Goal: Book appointment/travel/reservation

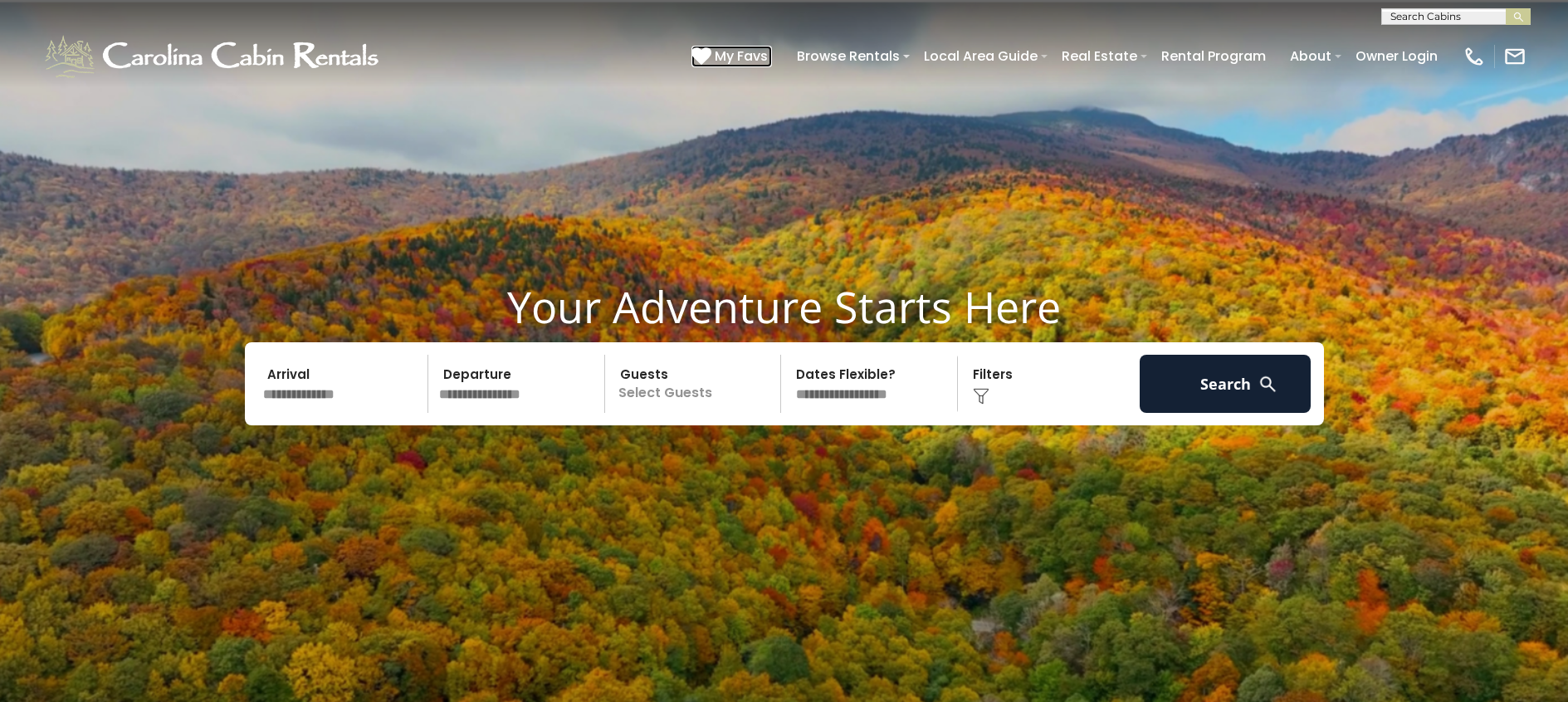
click at [745, 53] on span "My Favs" at bounding box center [741, 56] width 53 height 21
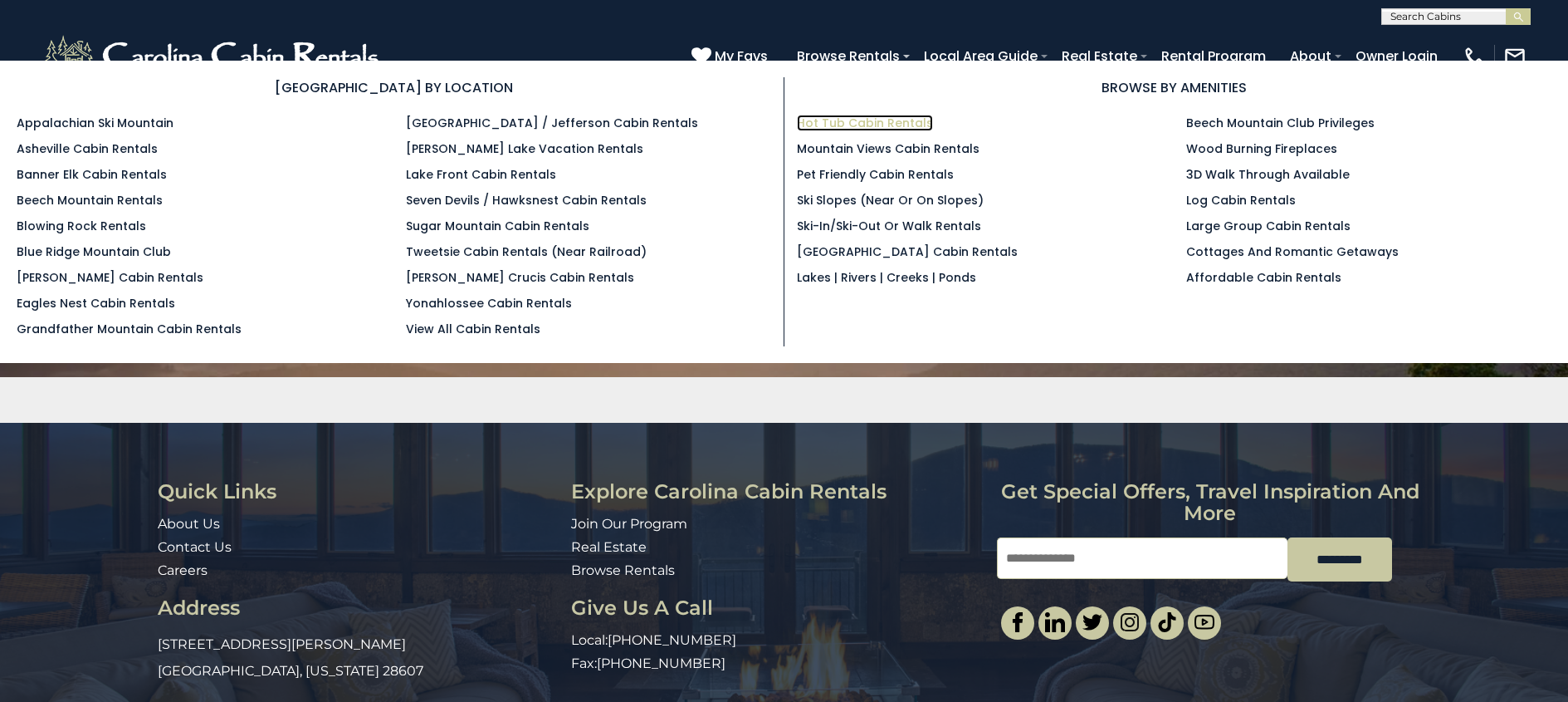
click at [886, 123] on link "Hot Tub Cabin Rentals" at bounding box center [864, 123] width 136 height 17
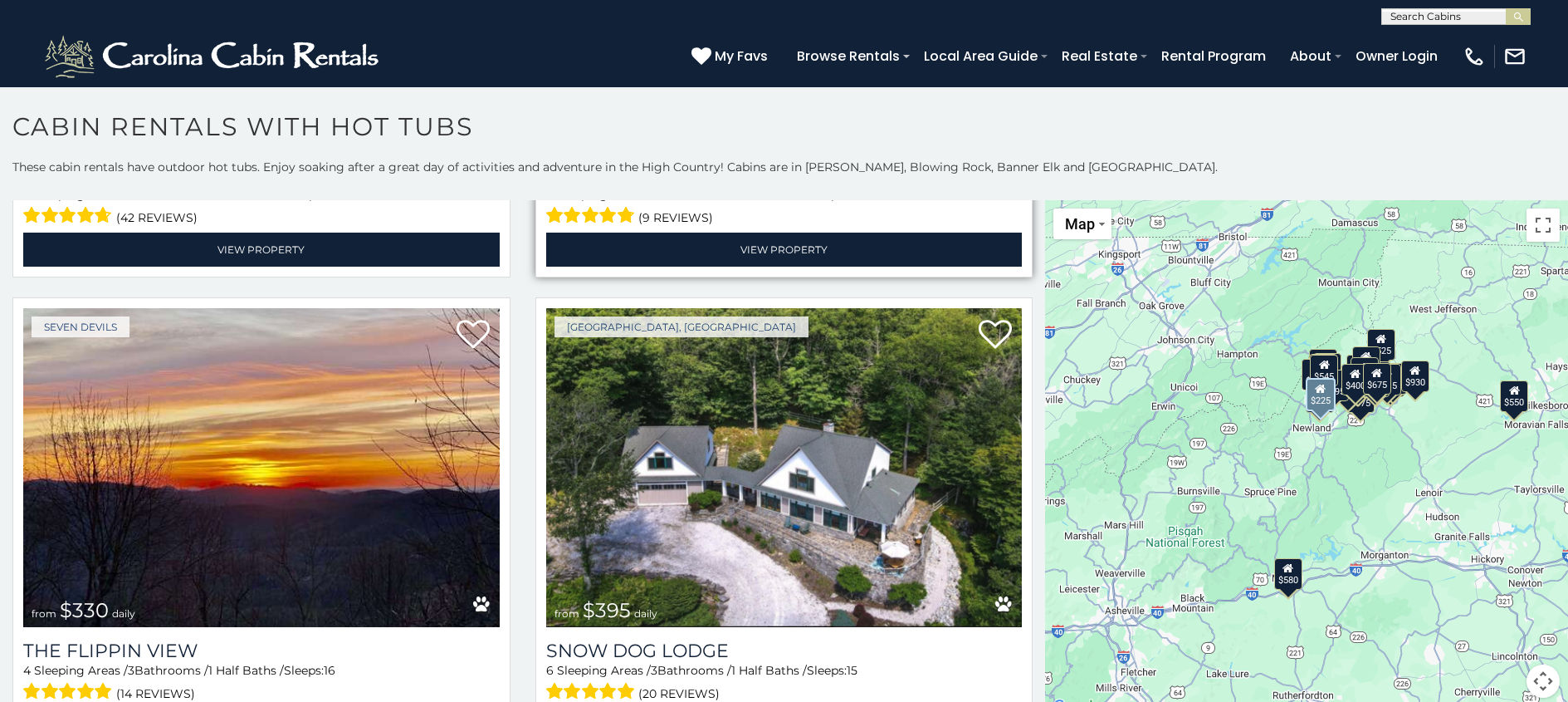
scroll to position [5906, 0]
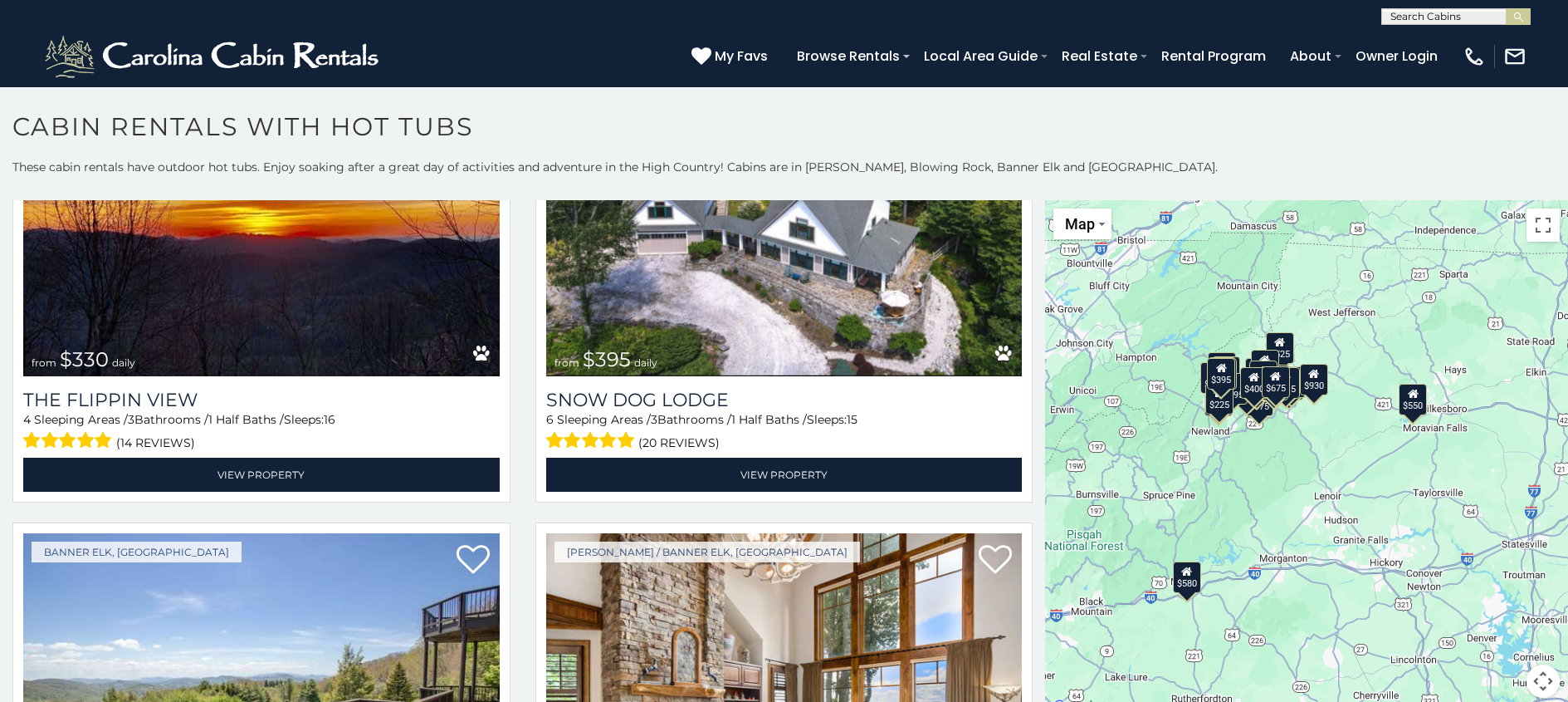
drag, startPoint x: 1425, startPoint y: 451, endPoint x: 1327, endPoint y: 452, distance: 98.0
click at [1322, 455] on div "$580 $550 $349 $535 $375 $480 $400 $451 $460 $1,095 $525 $315 $310 $315 $230 $4…" at bounding box center [1306, 459] width 523 height 517
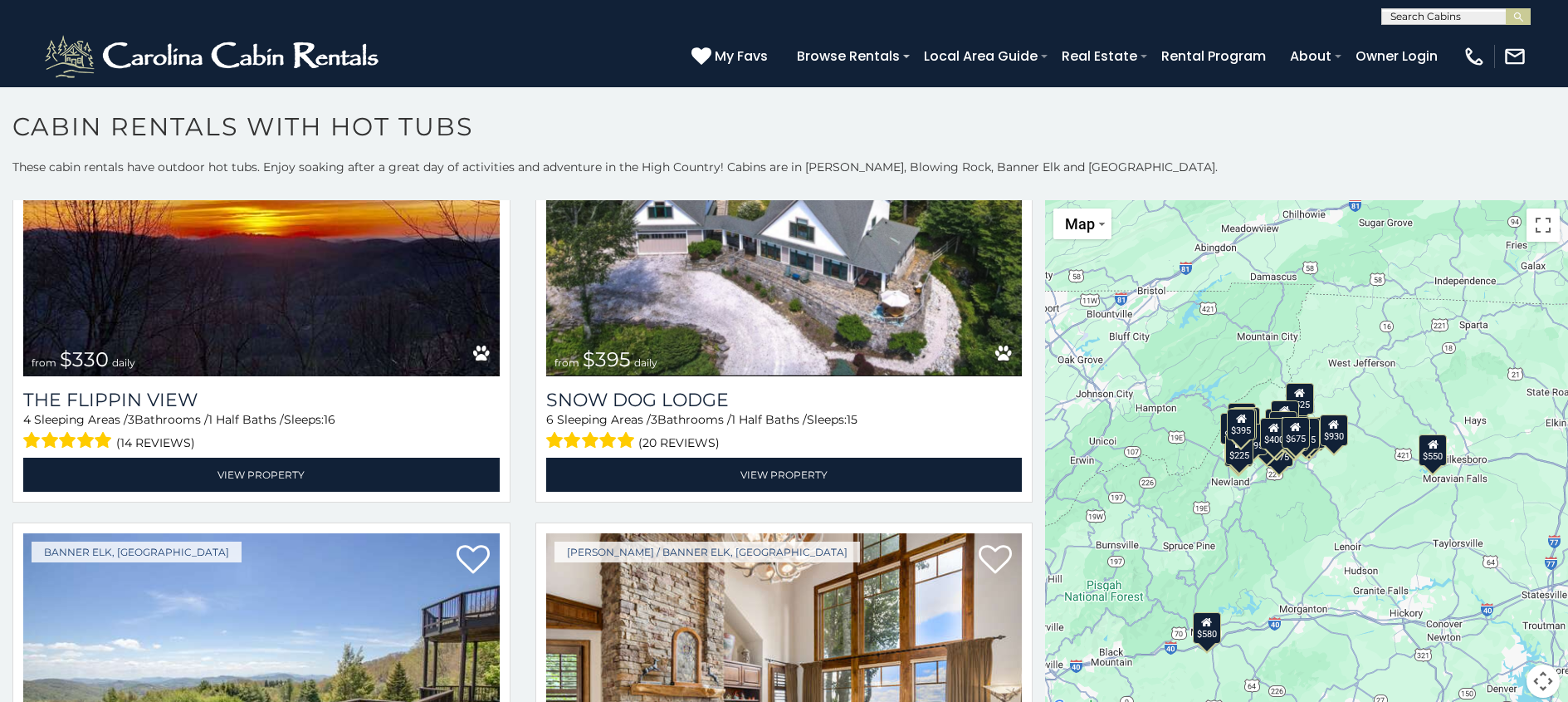
drag, startPoint x: 1289, startPoint y: 443, endPoint x: 1310, endPoint y: 490, distance: 51.5
click at [1310, 492] on div "$580 $550 $349 $535 $375 $480 $400 $451 $460 $1,095 $525 $315 $310 $315 $230 $4…" at bounding box center [1306, 459] width 523 height 517
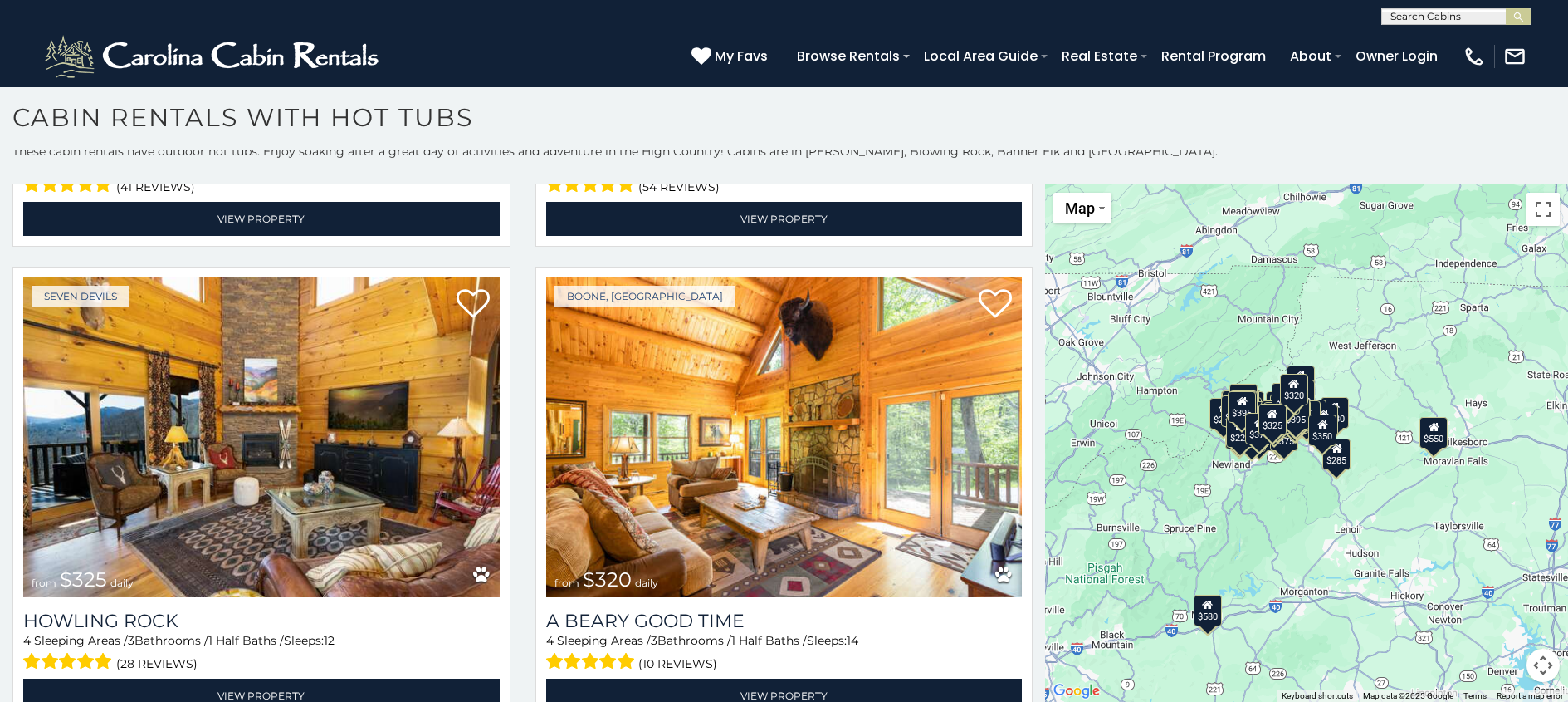
scroll to position [1, 0]
click at [1426, 15] on input "text" at bounding box center [1455, 19] width 145 height 17
type input "****"
click at [1418, 40] on li "Todd Escape" at bounding box center [1456, 39] width 148 height 15
click at [1519, 15] on img "submit" at bounding box center [1518, 17] width 13 height 13
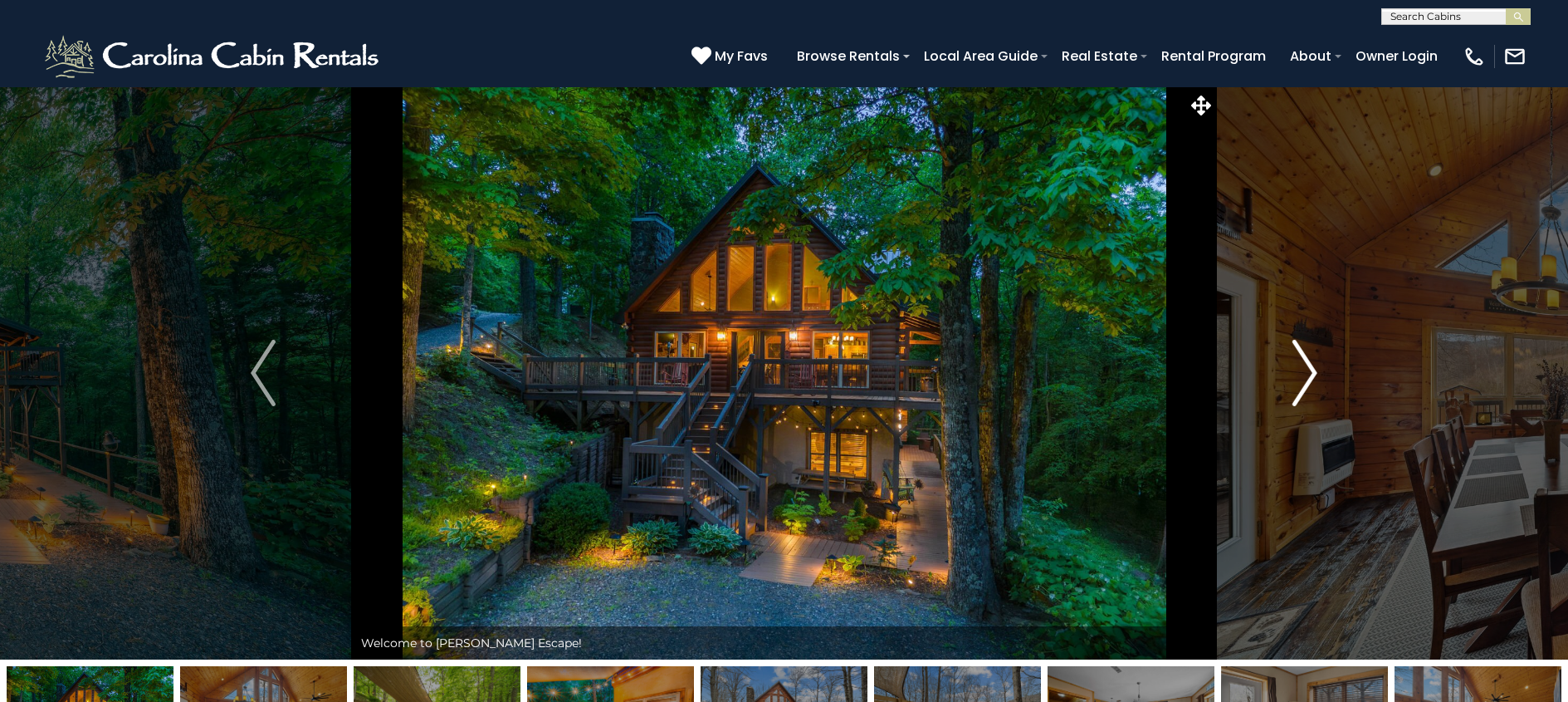
click at [1303, 374] on img "Next" at bounding box center [1304, 373] width 25 height 66
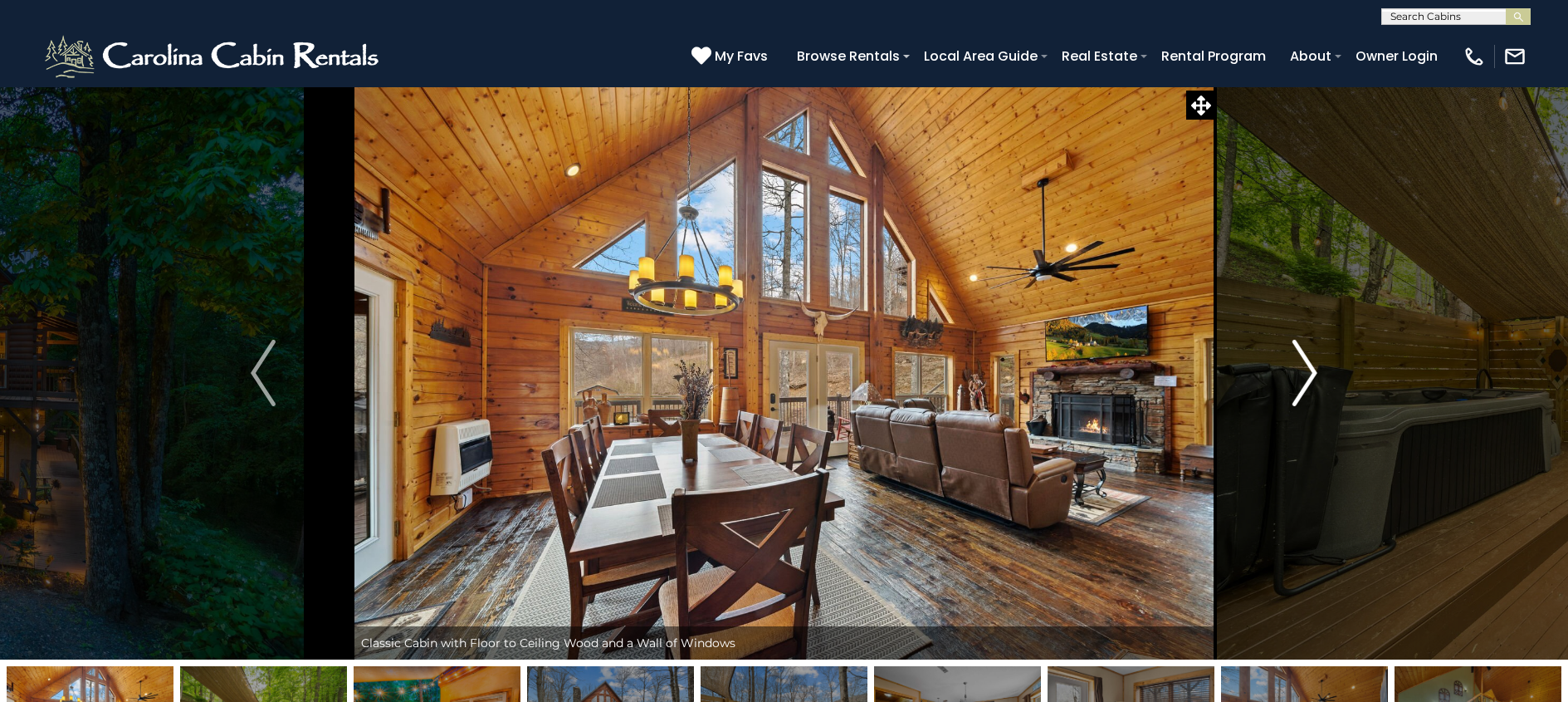
click at [1302, 377] on img "Next" at bounding box center [1304, 373] width 25 height 66
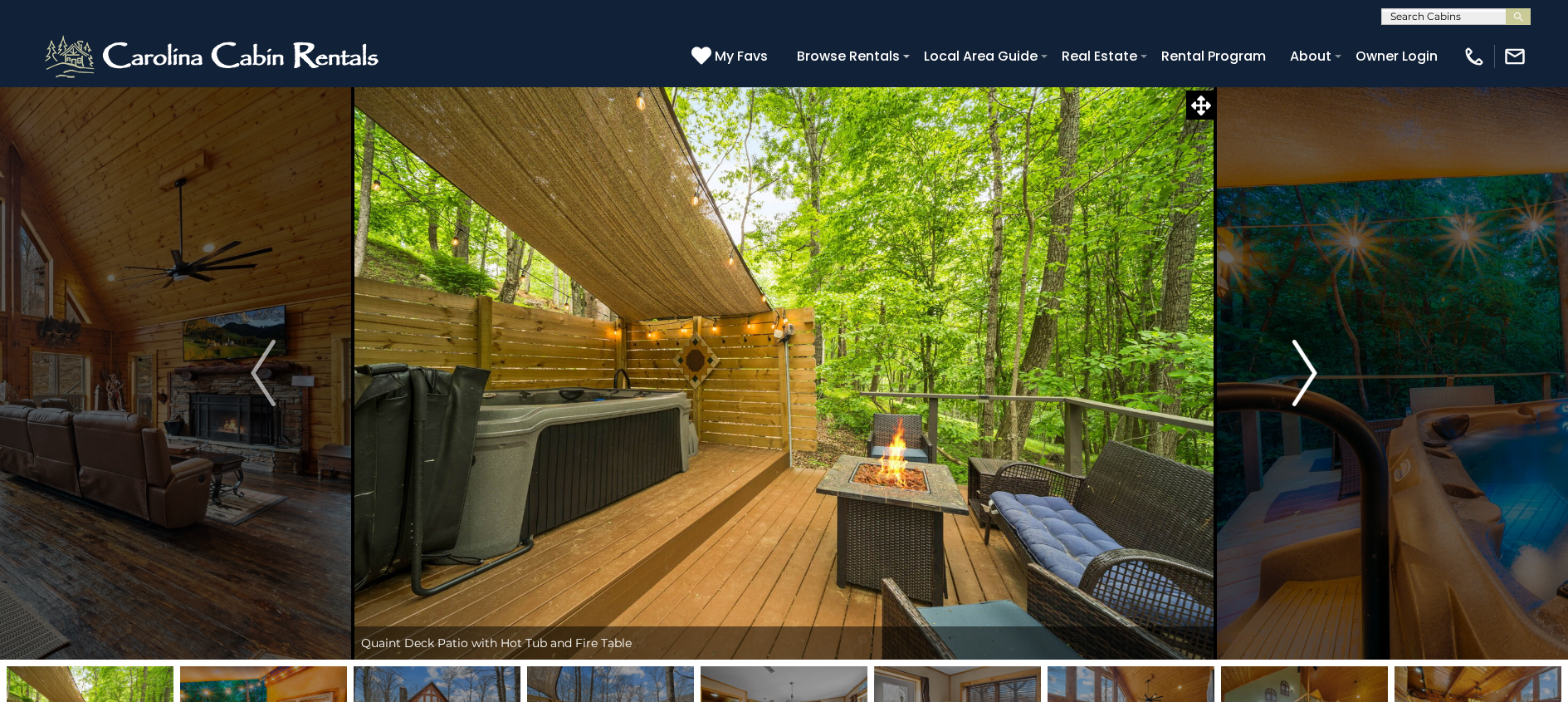
click at [1302, 377] on img "Next" at bounding box center [1304, 373] width 25 height 66
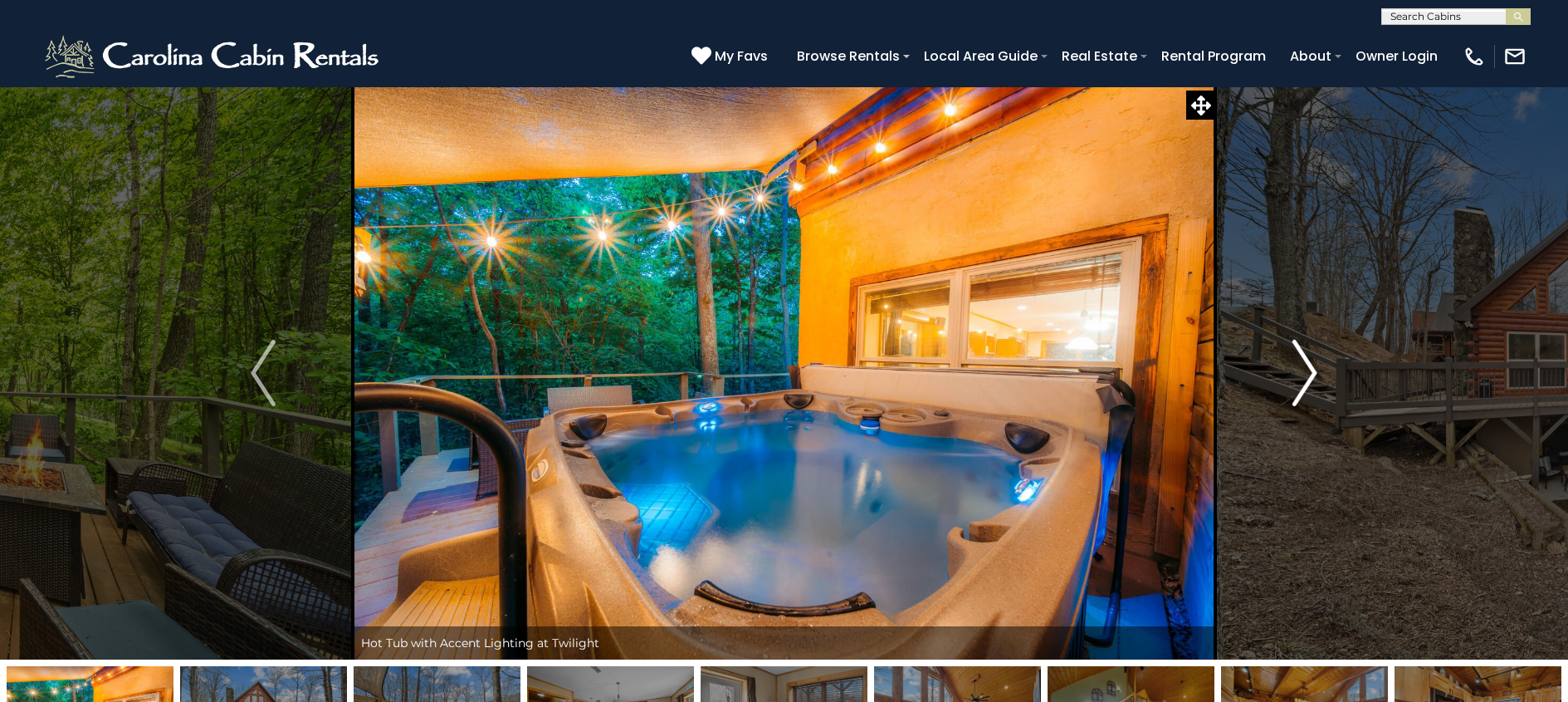
click at [1302, 377] on img "Next" at bounding box center [1304, 373] width 25 height 66
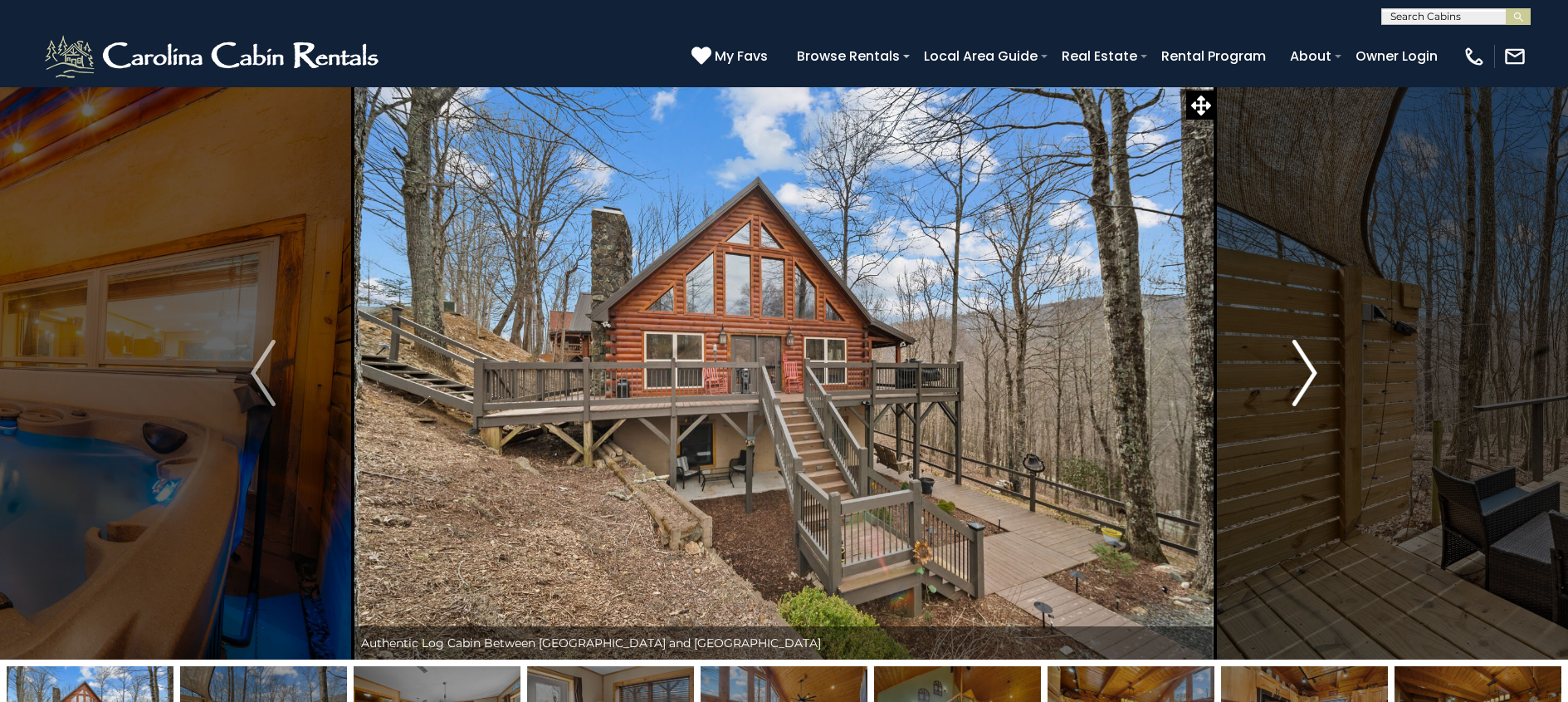
click at [1302, 377] on img "Next" at bounding box center [1304, 373] width 25 height 66
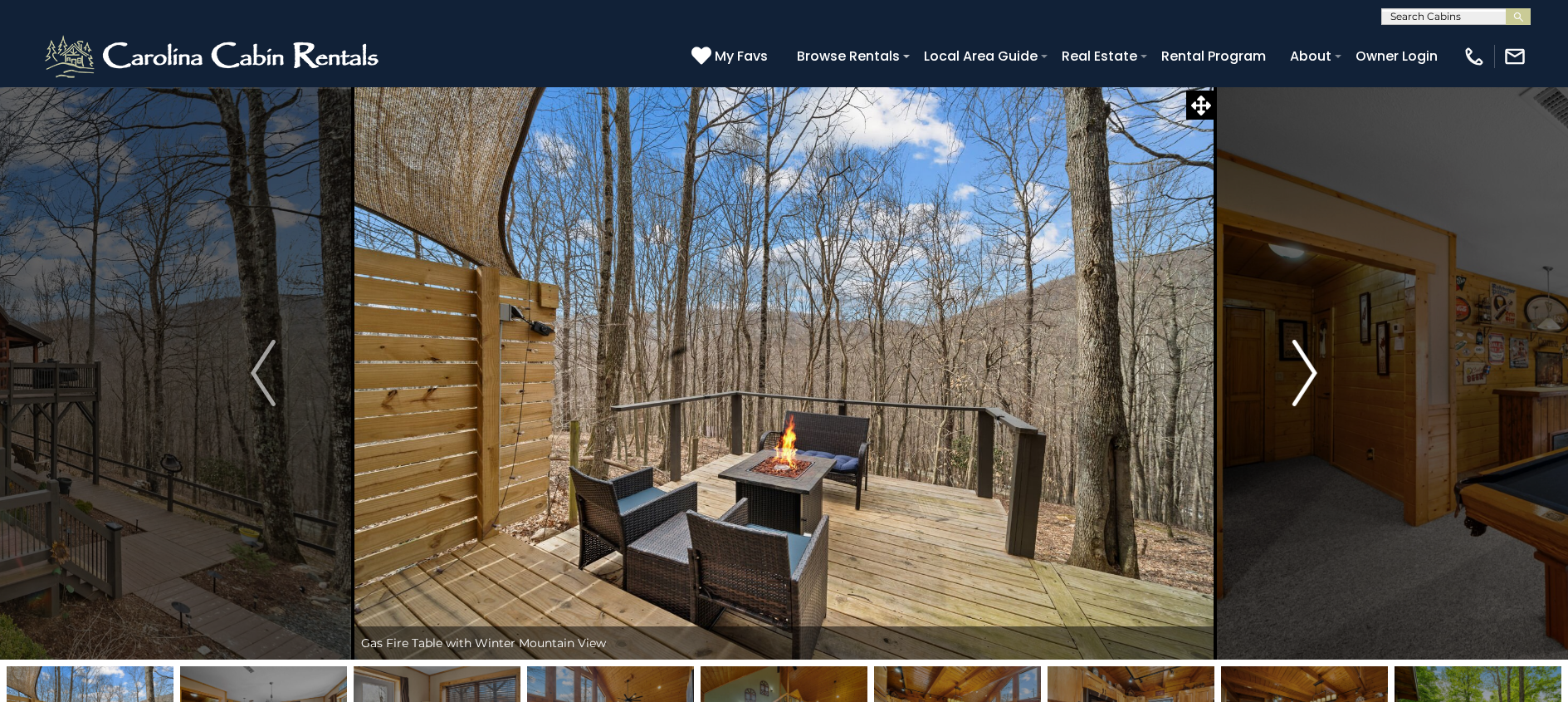
click at [1302, 377] on img "Next" at bounding box center [1304, 373] width 25 height 66
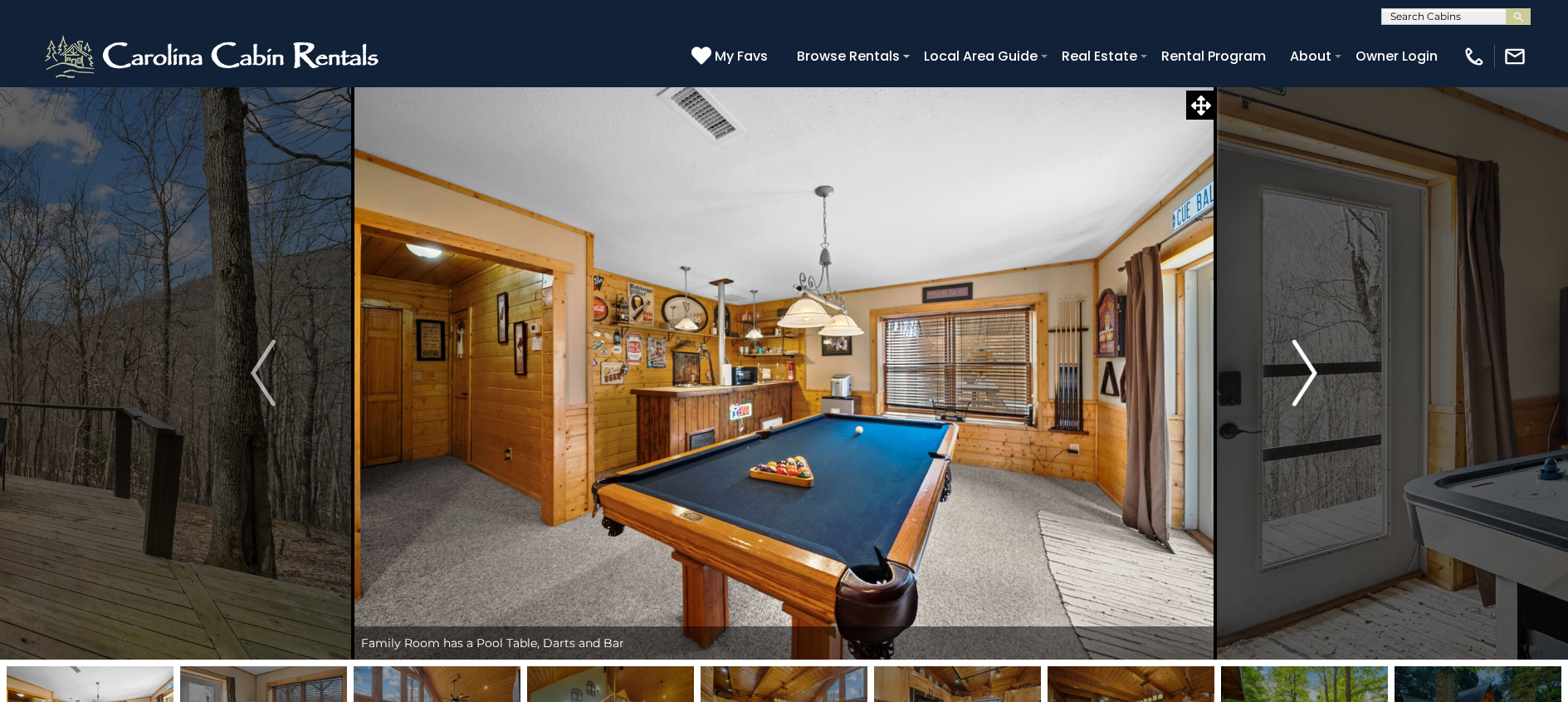
click at [1302, 377] on img "Next" at bounding box center [1304, 373] width 25 height 66
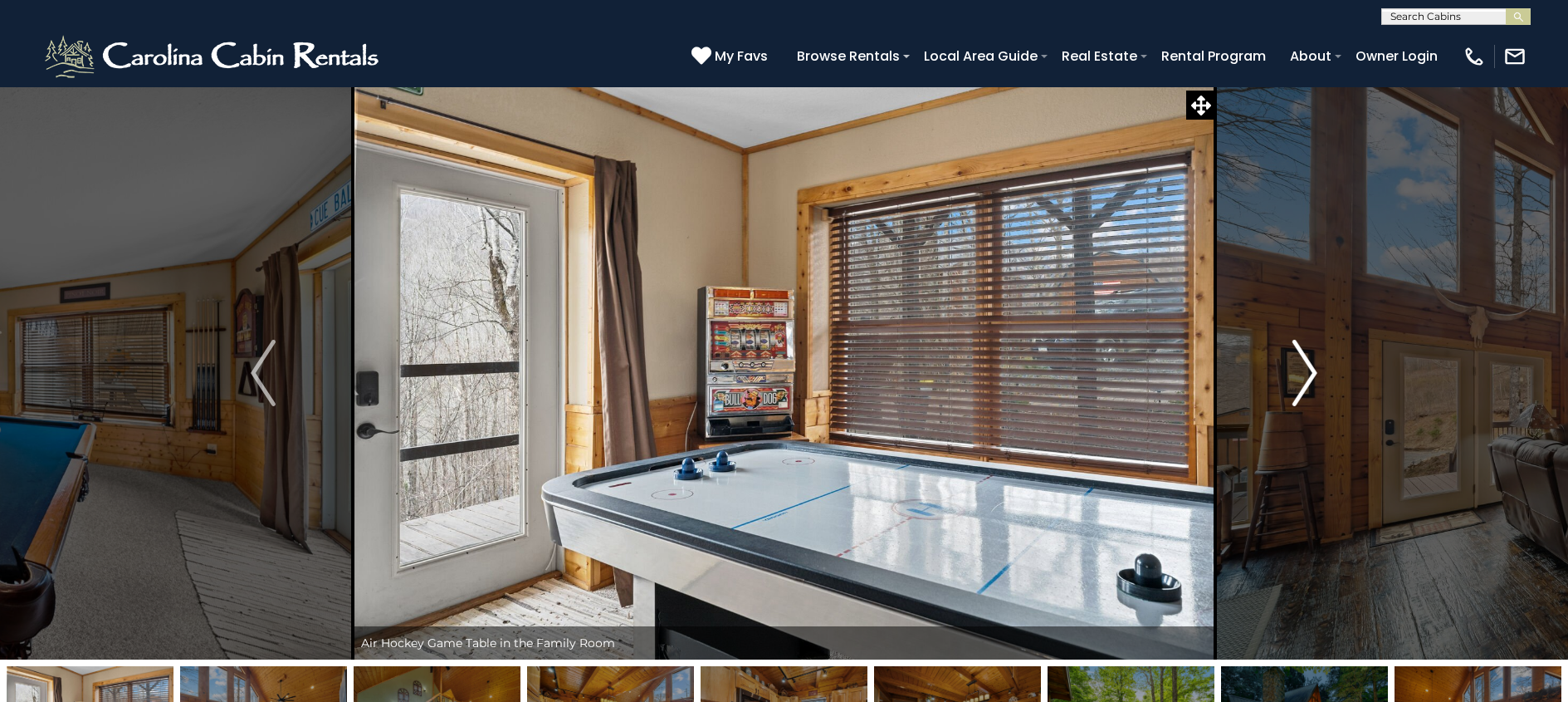
click at [1302, 377] on img "Next" at bounding box center [1304, 373] width 25 height 66
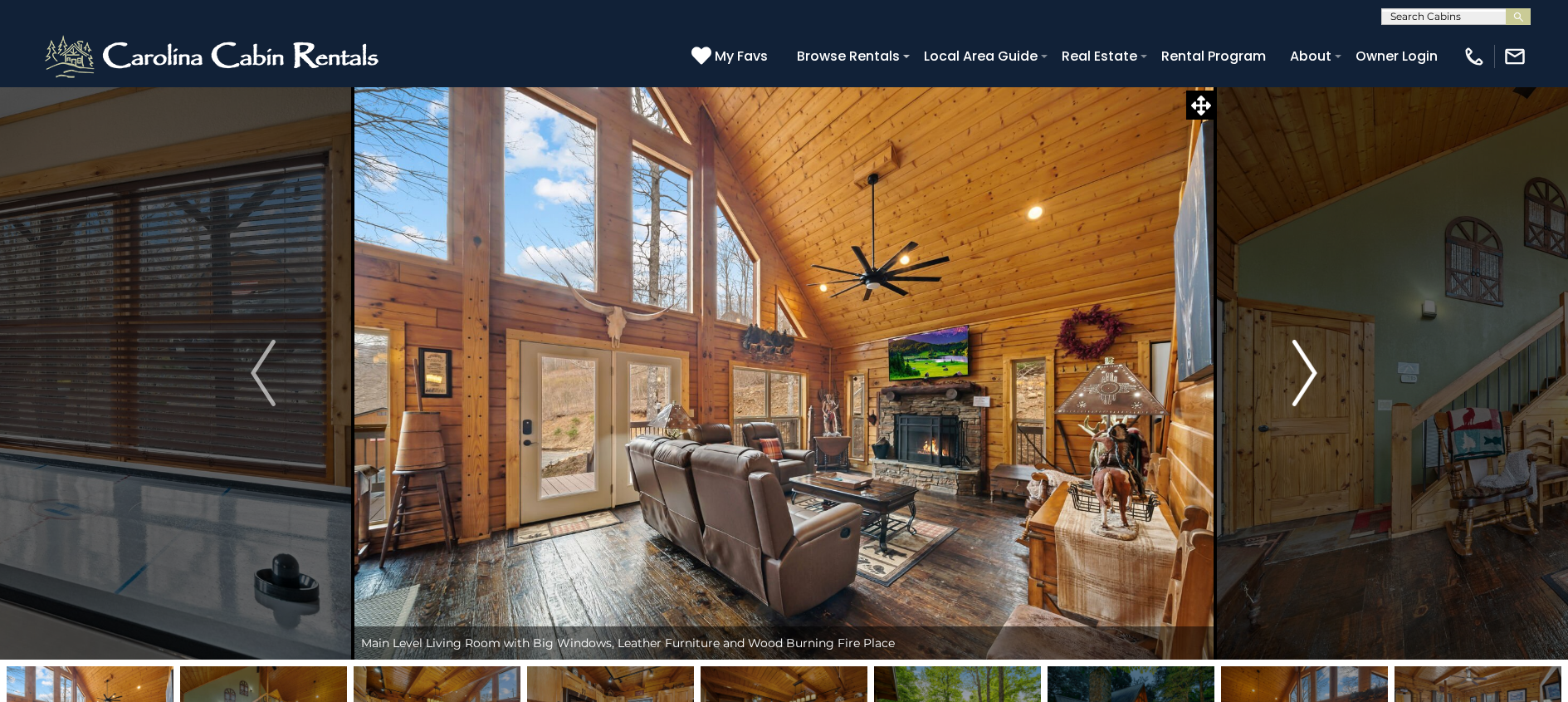
click at [1302, 377] on img "Next" at bounding box center [1304, 373] width 25 height 66
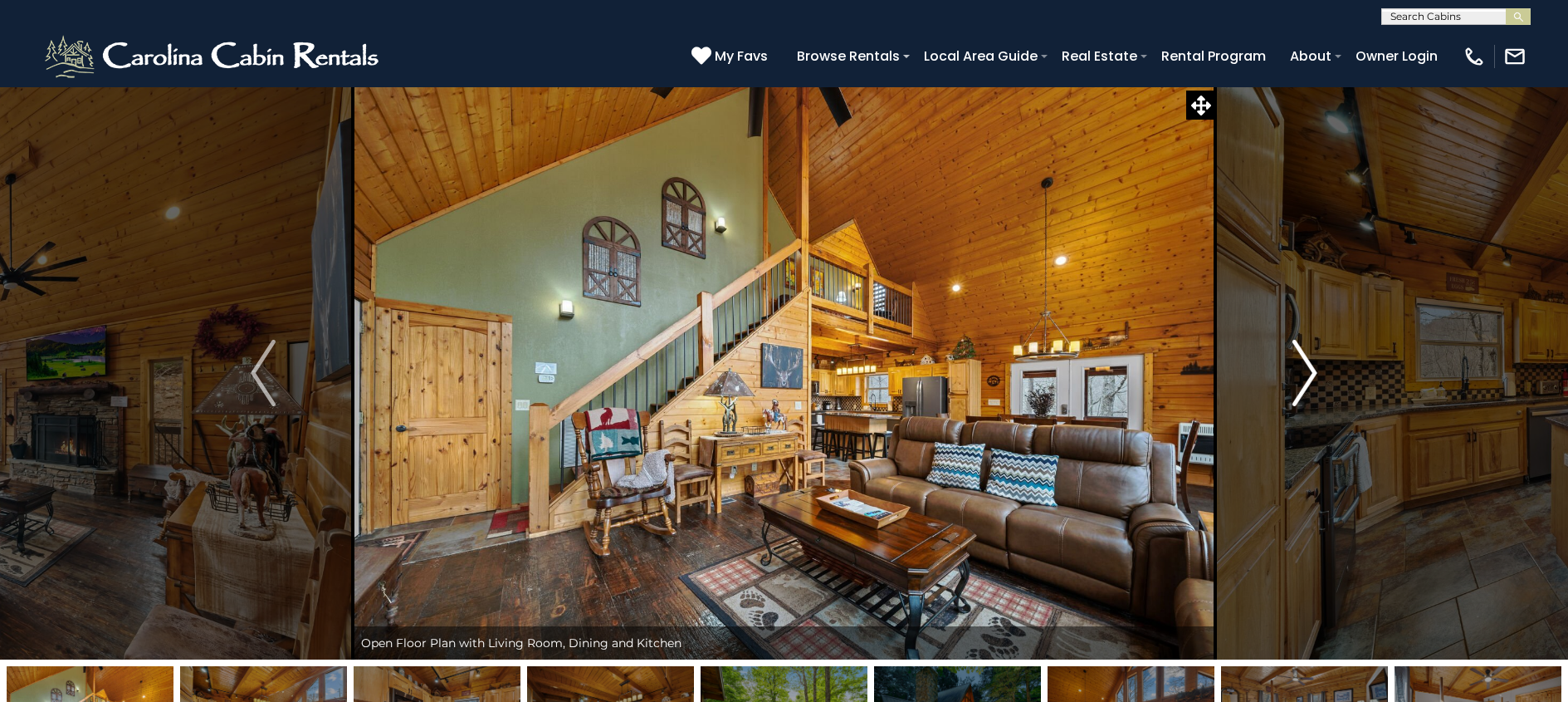
click at [1302, 377] on img "Next" at bounding box center [1304, 373] width 25 height 66
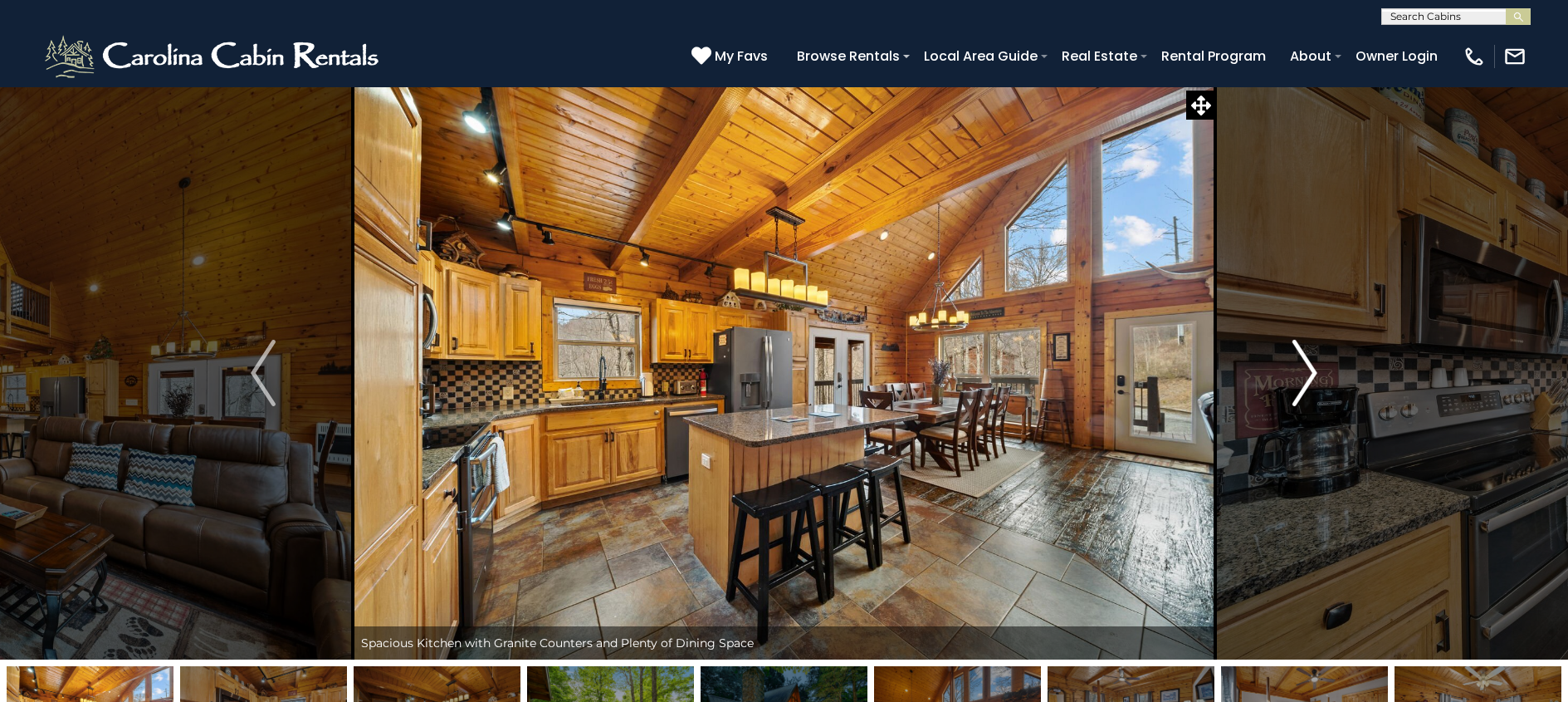
click at [1302, 377] on img "Next" at bounding box center [1304, 373] width 25 height 66
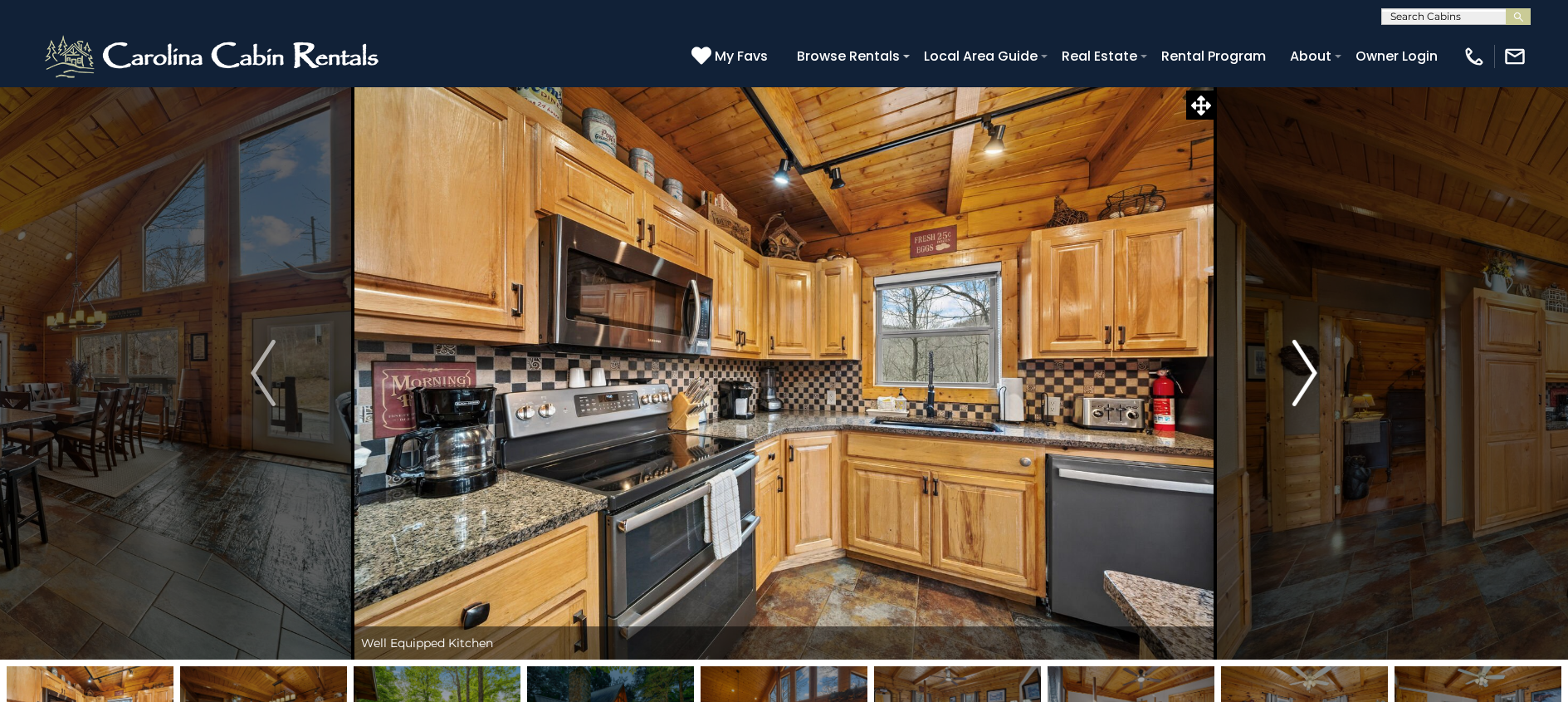
click at [1302, 377] on img "Next" at bounding box center [1304, 373] width 25 height 66
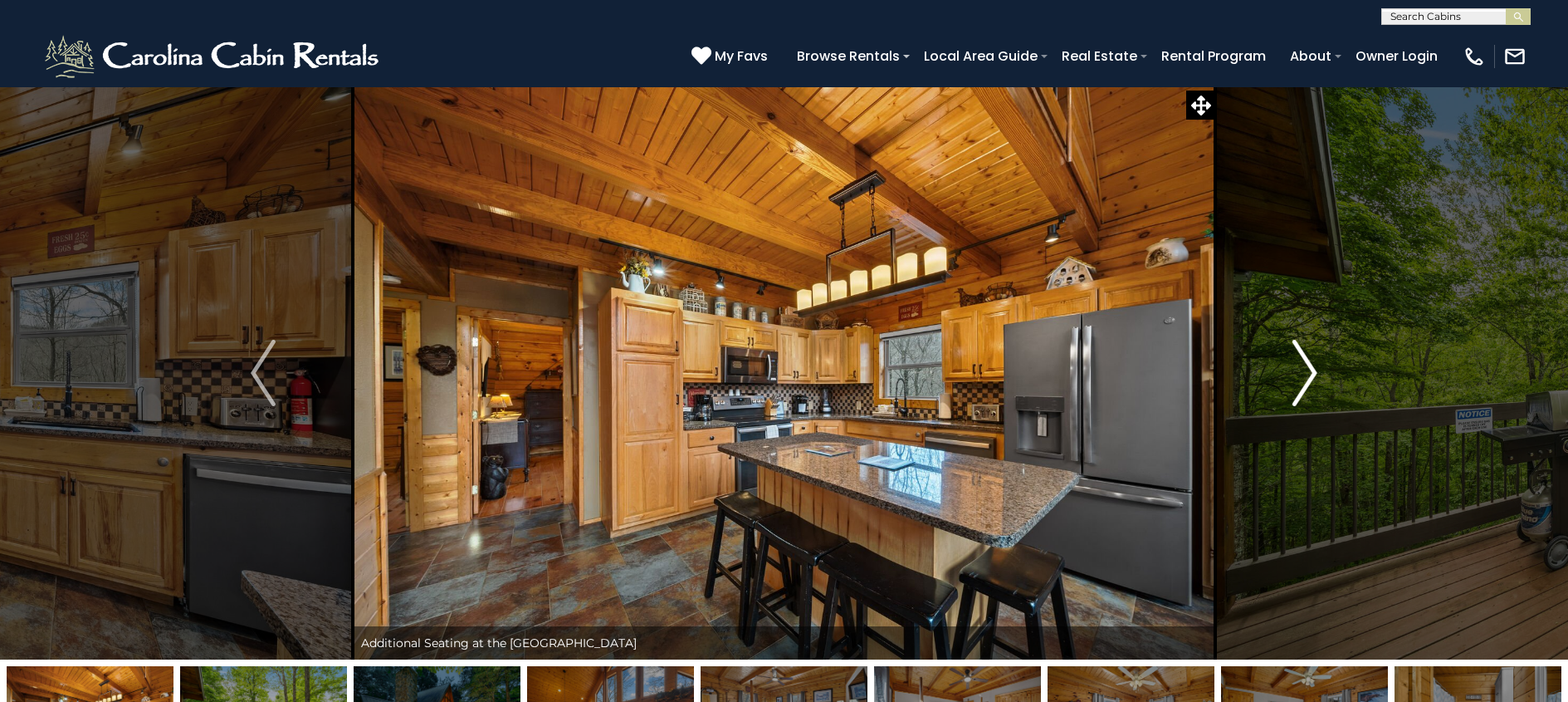
click at [1302, 377] on img "Next" at bounding box center [1304, 373] width 25 height 66
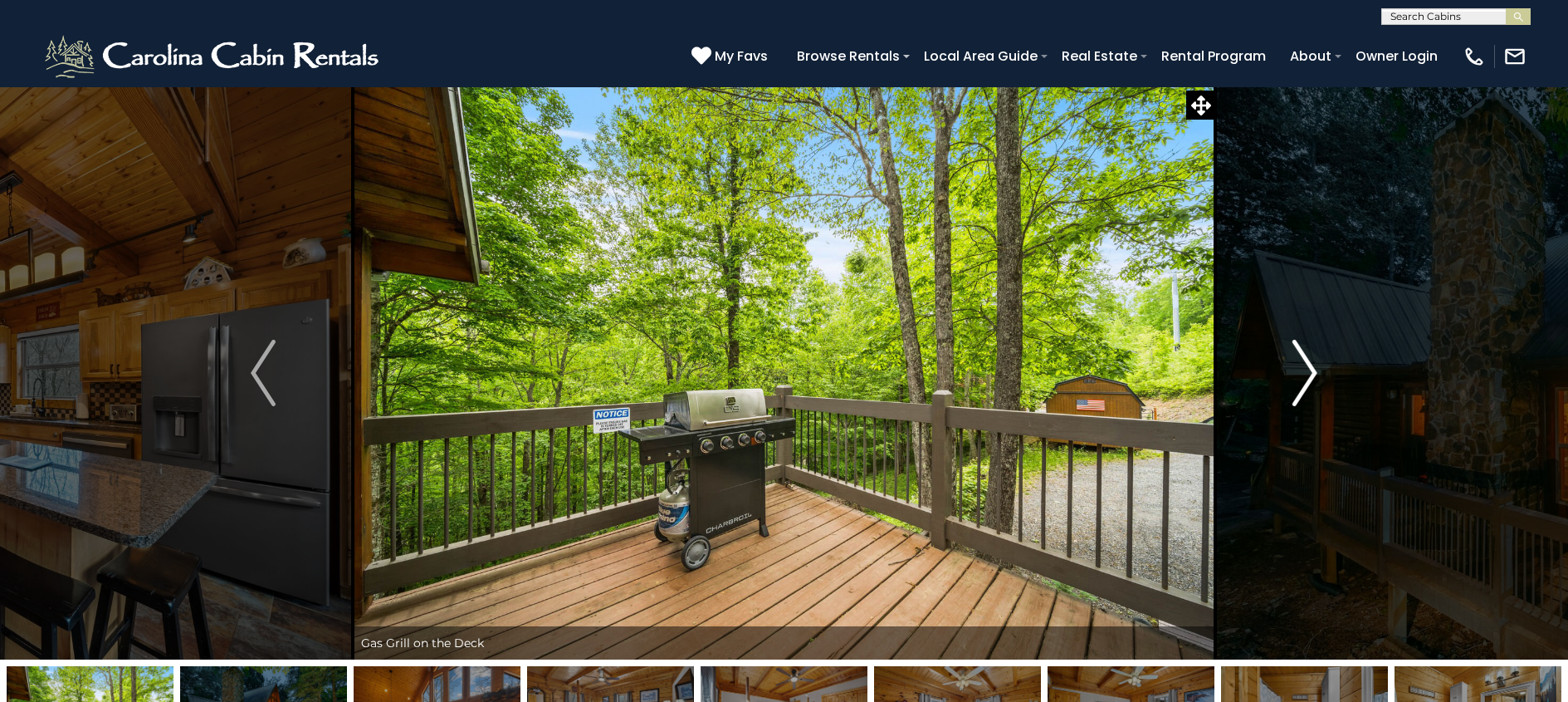
click at [1302, 377] on img "Next" at bounding box center [1304, 373] width 25 height 66
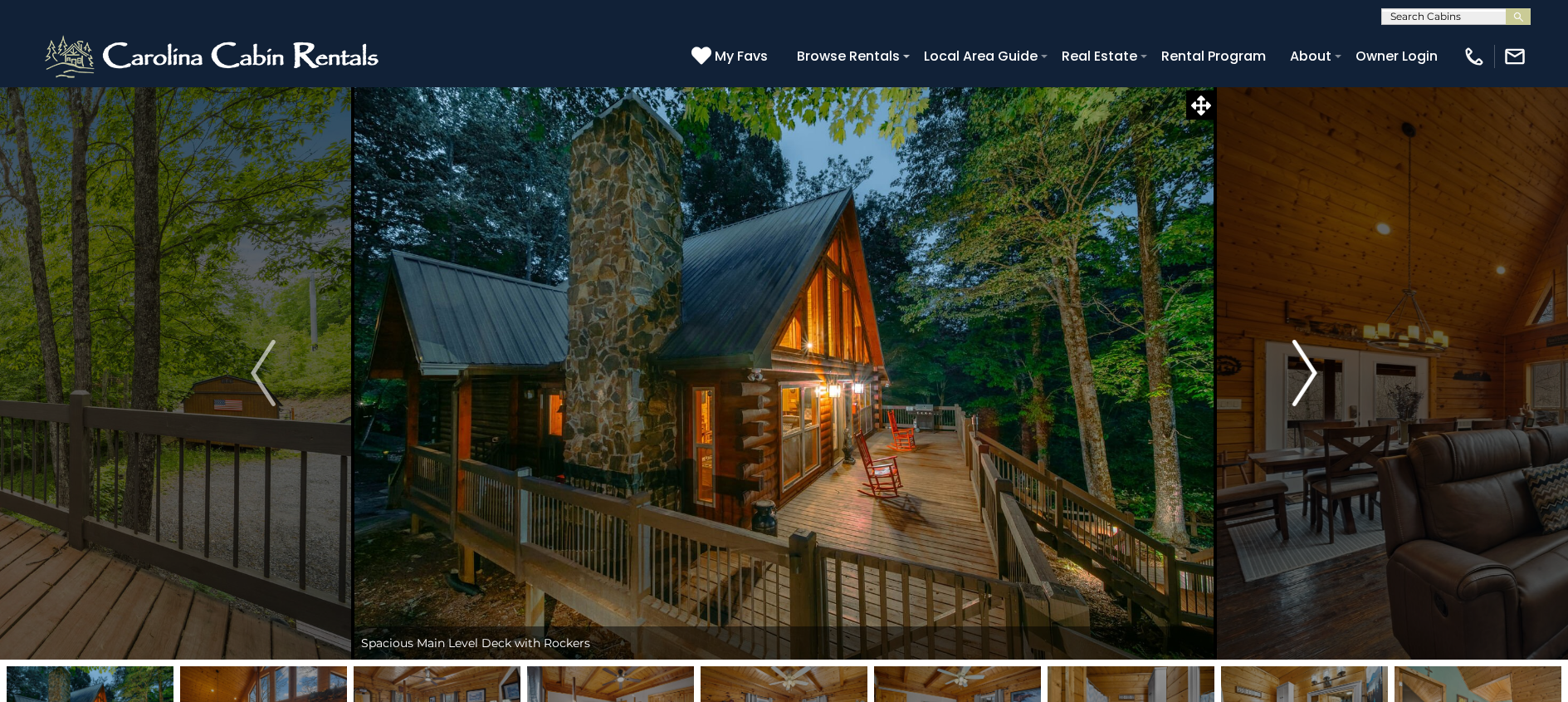
click at [1302, 377] on img "Next" at bounding box center [1304, 373] width 25 height 66
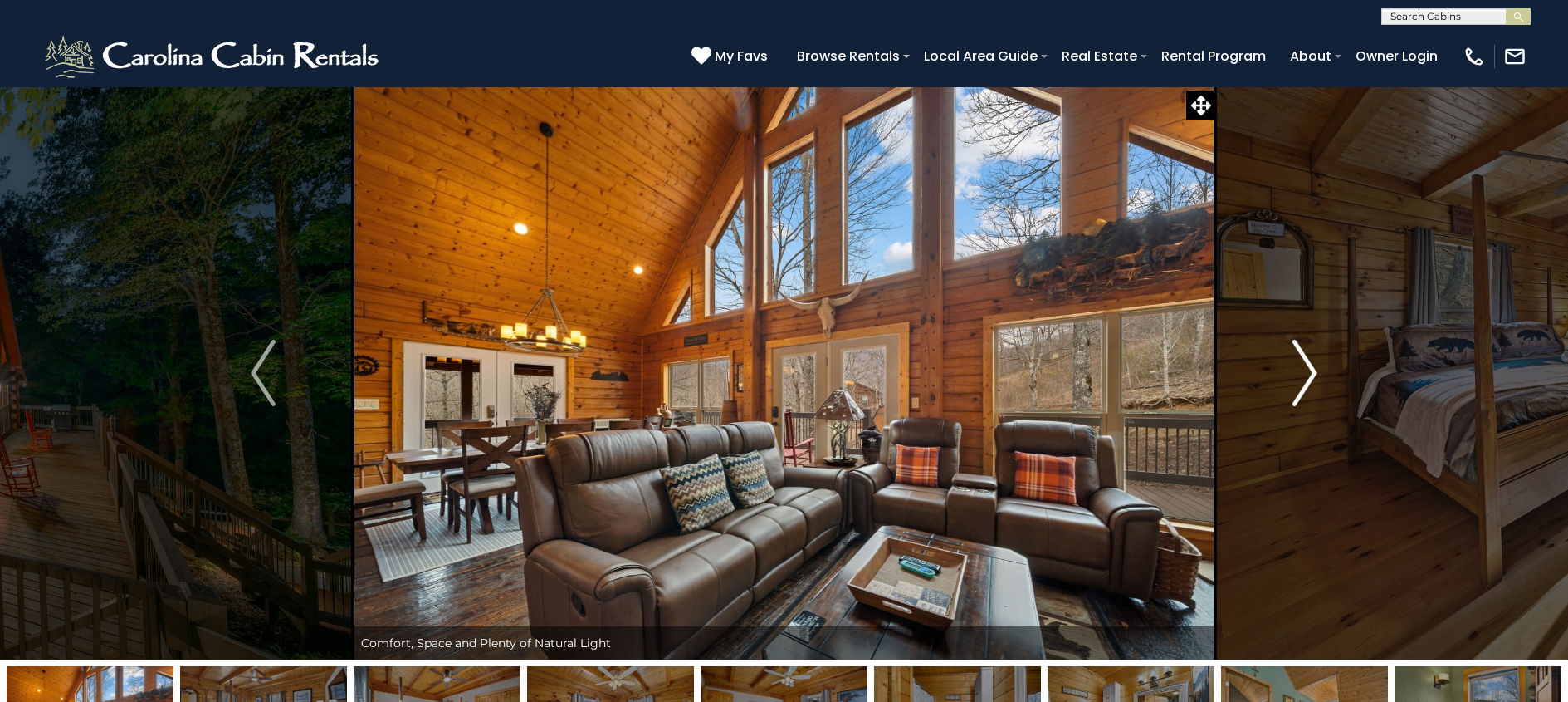
click at [1302, 378] on img "Next" at bounding box center [1304, 373] width 25 height 66
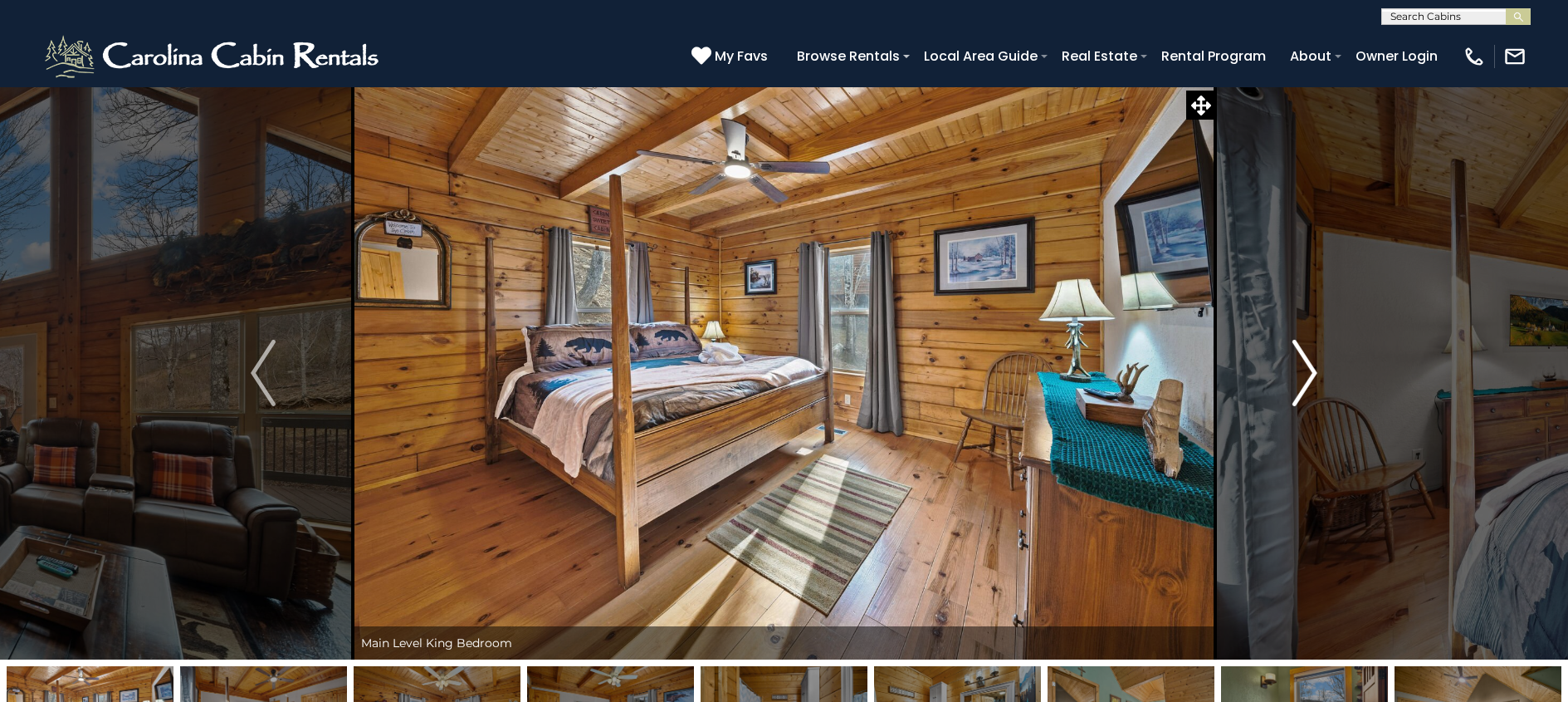
click at [1302, 378] on img "Next" at bounding box center [1304, 373] width 25 height 66
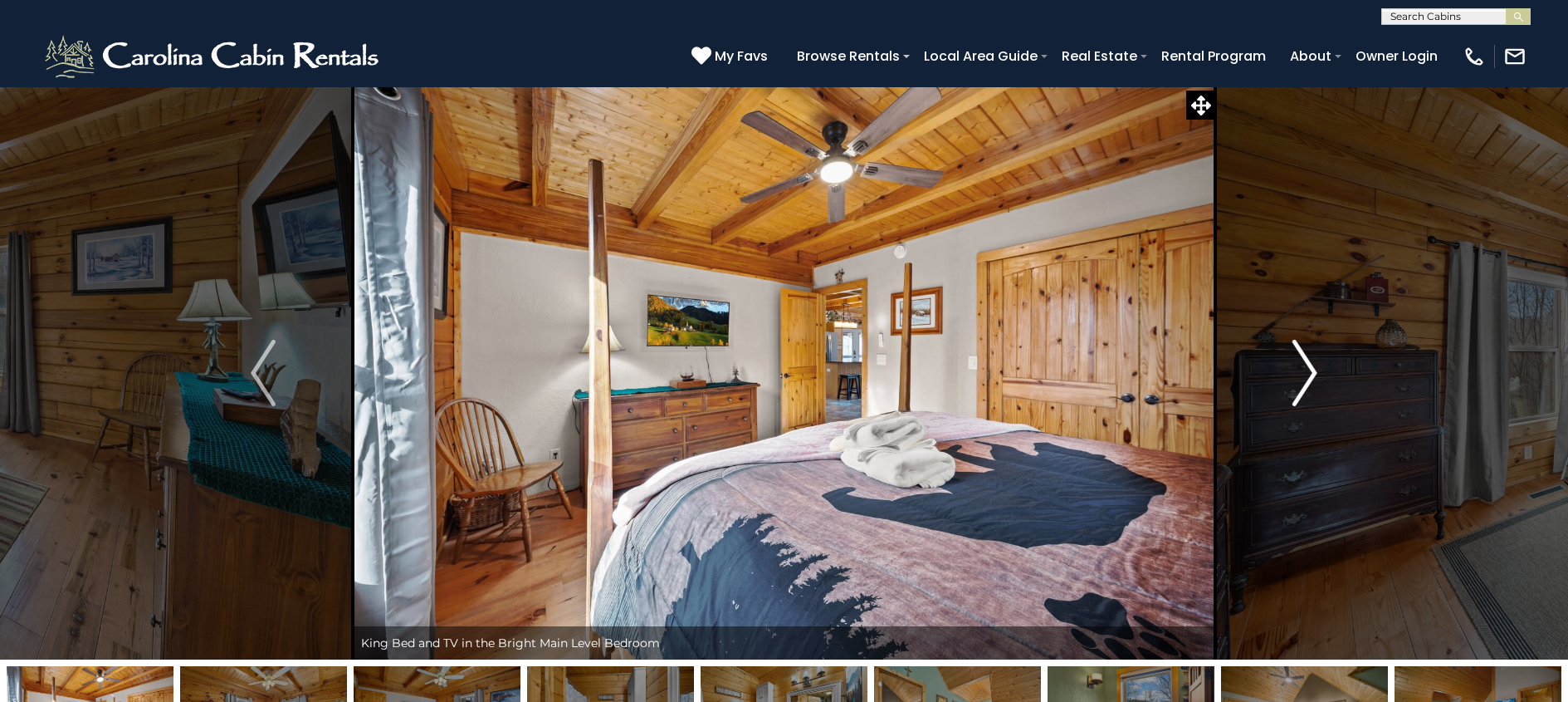
click at [1302, 378] on img "Next" at bounding box center [1304, 373] width 25 height 66
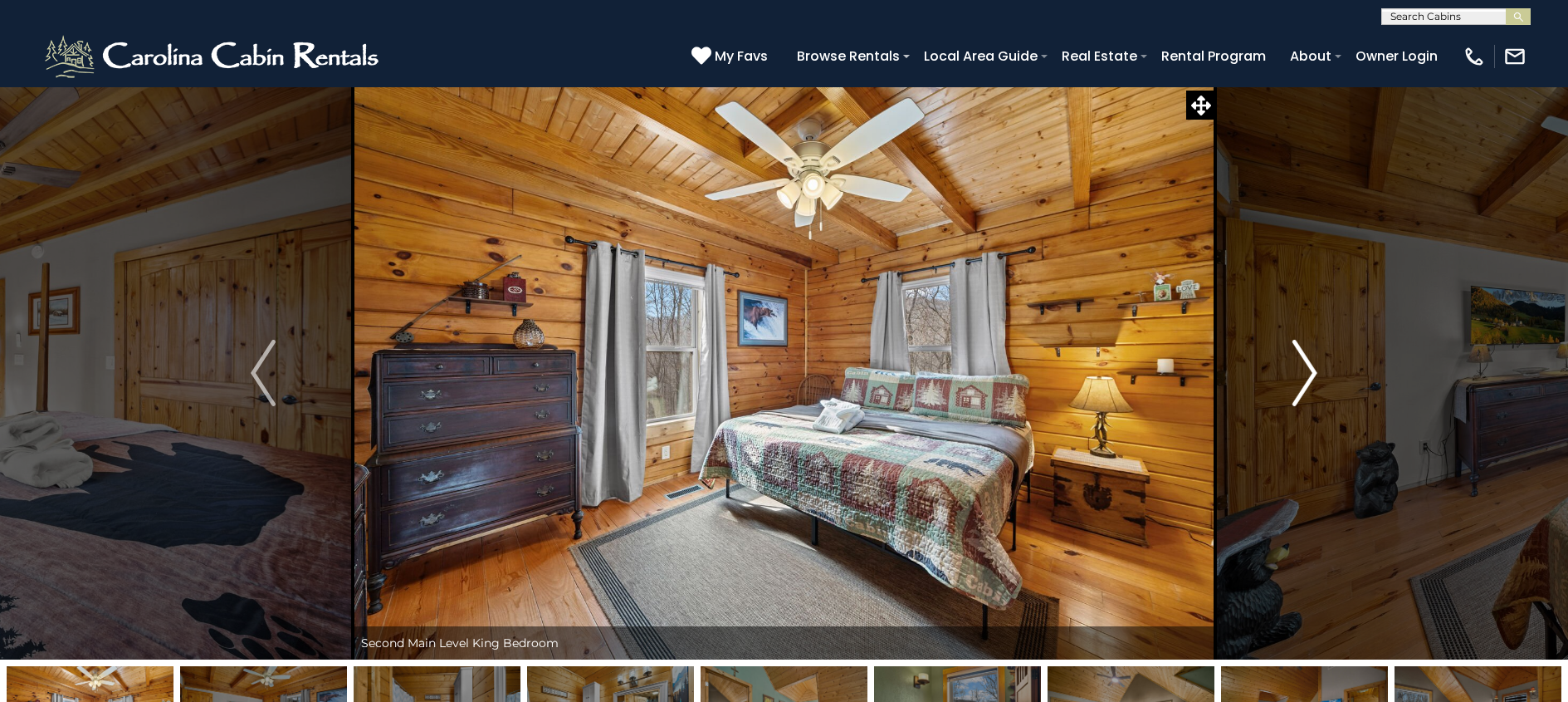
click at [1302, 378] on img "Next" at bounding box center [1304, 373] width 25 height 66
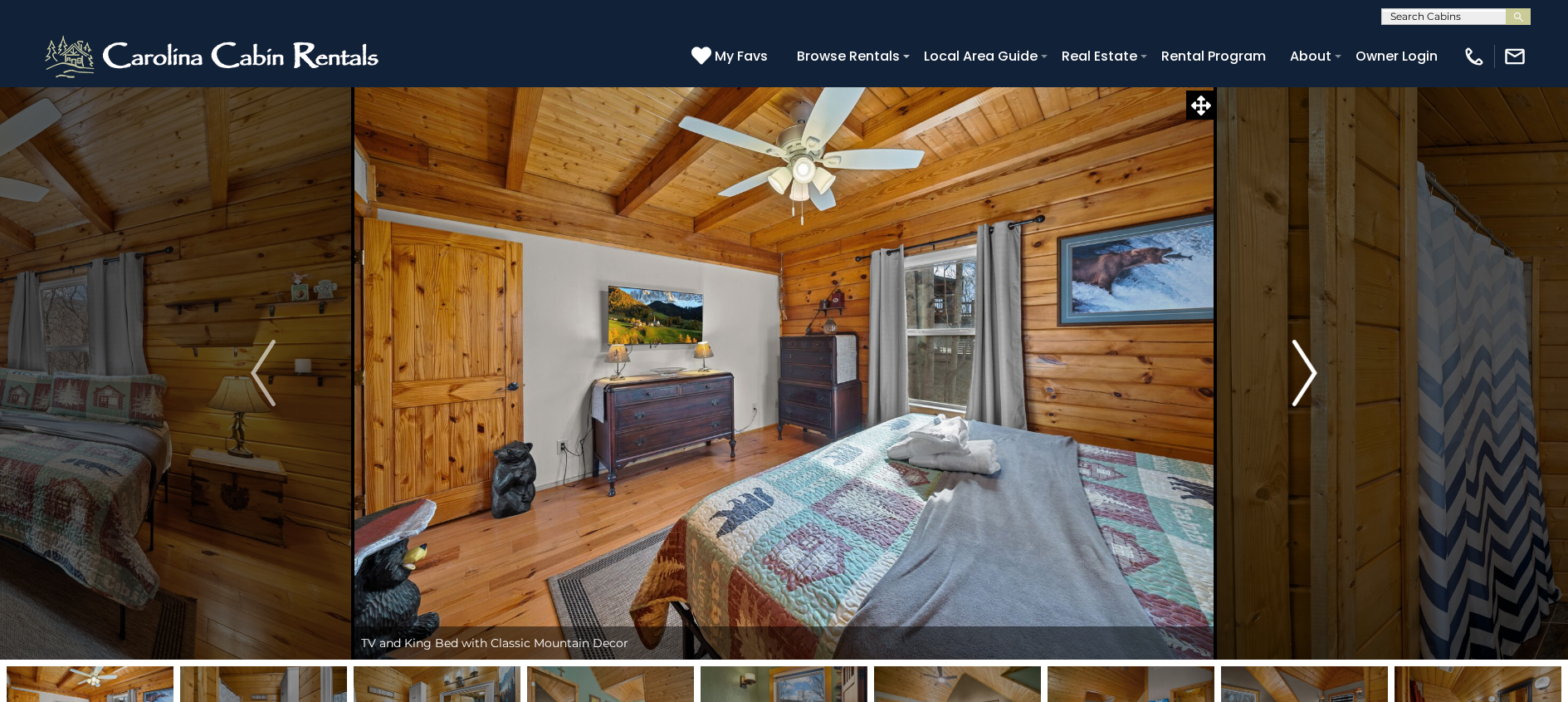
click at [1302, 378] on img "Next" at bounding box center [1304, 373] width 25 height 66
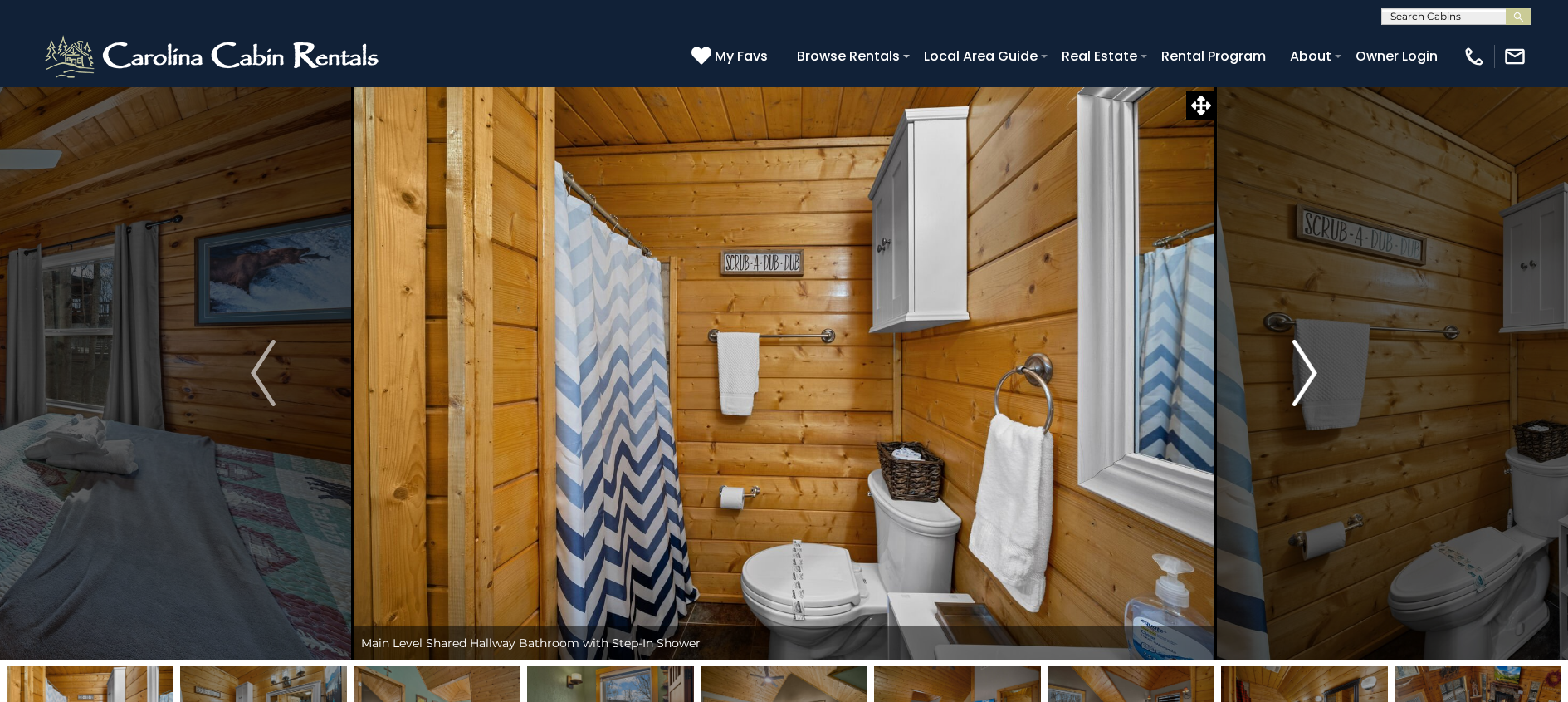
click at [1302, 378] on img "Next" at bounding box center [1304, 373] width 25 height 66
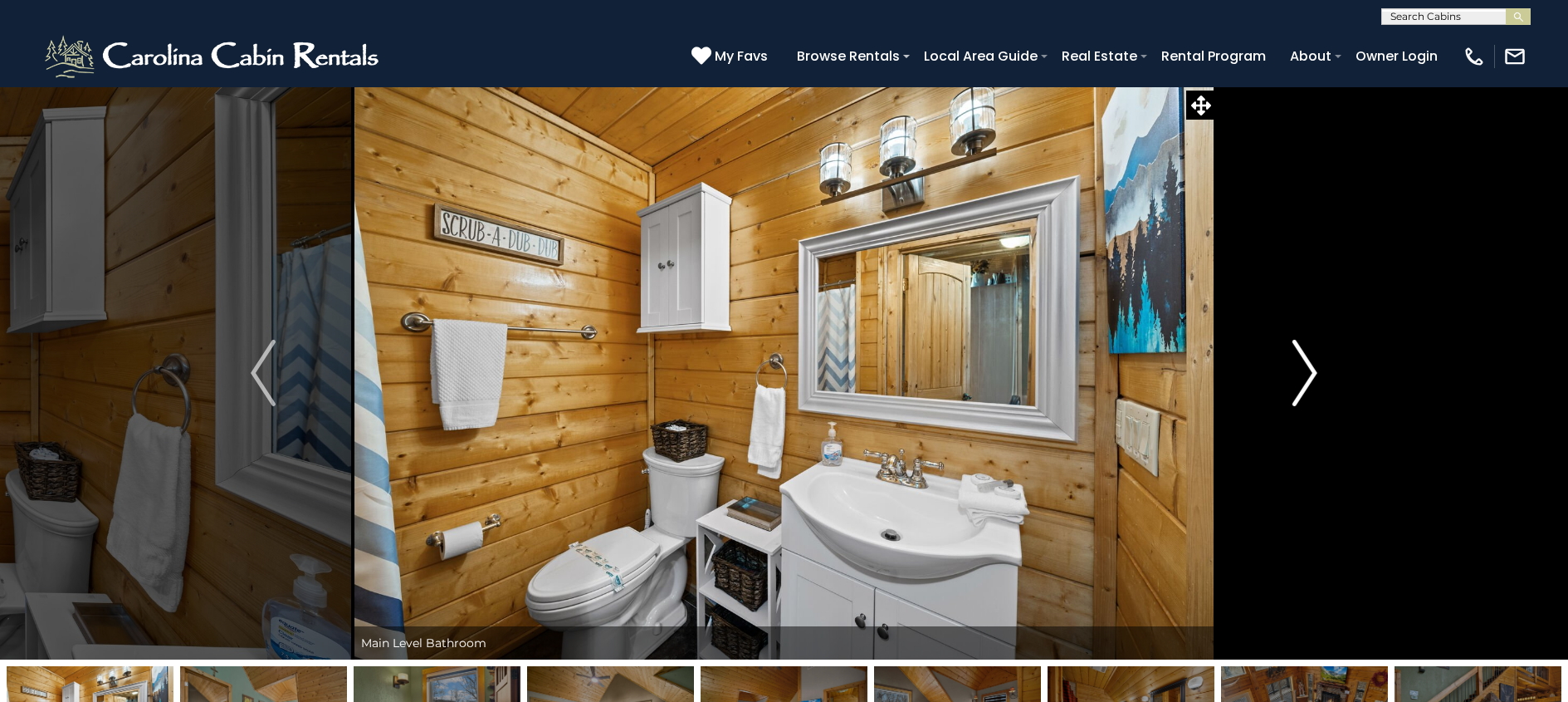
click at [1302, 378] on img "Next" at bounding box center [1304, 373] width 25 height 66
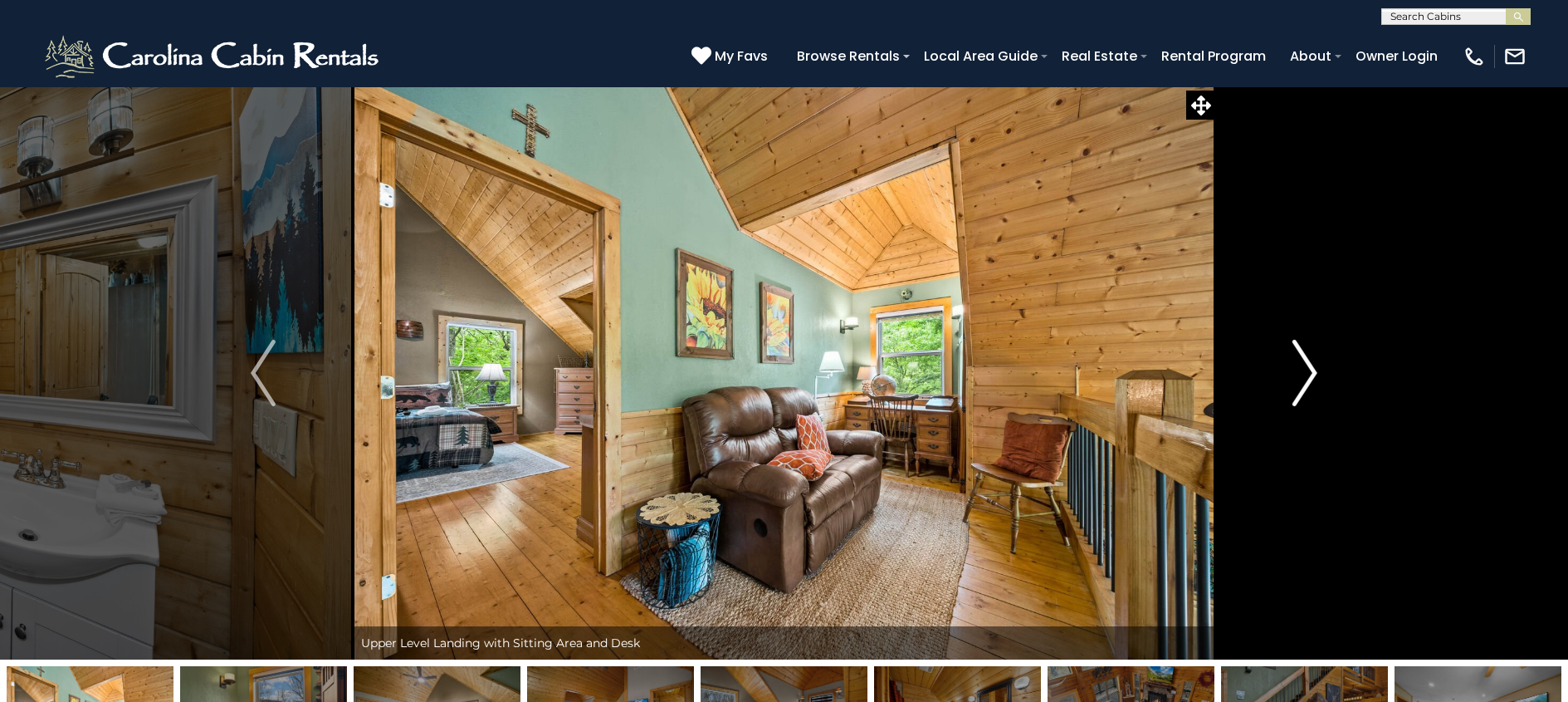
click at [1302, 378] on img "Next" at bounding box center [1304, 373] width 25 height 66
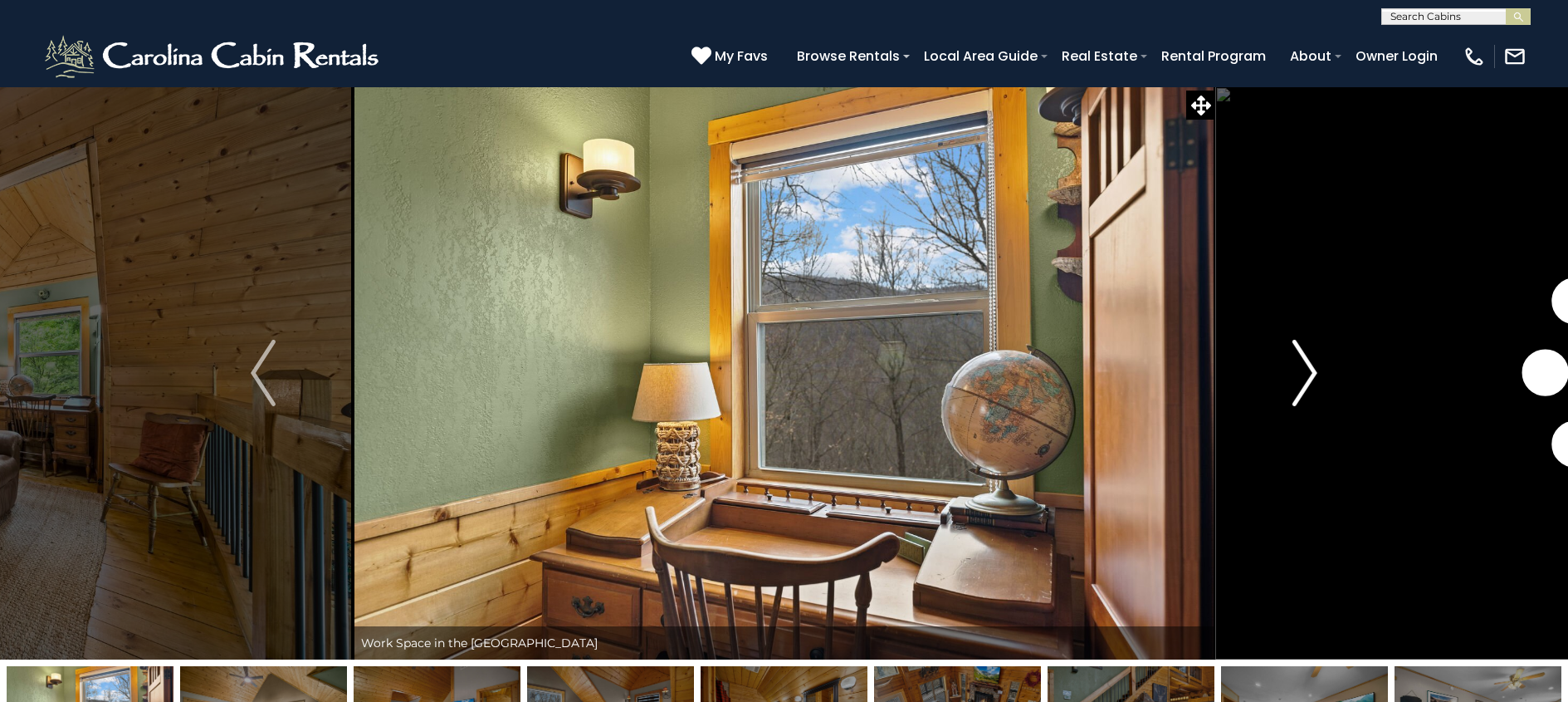
click at [1302, 378] on img "Next" at bounding box center [1304, 373] width 25 height 66
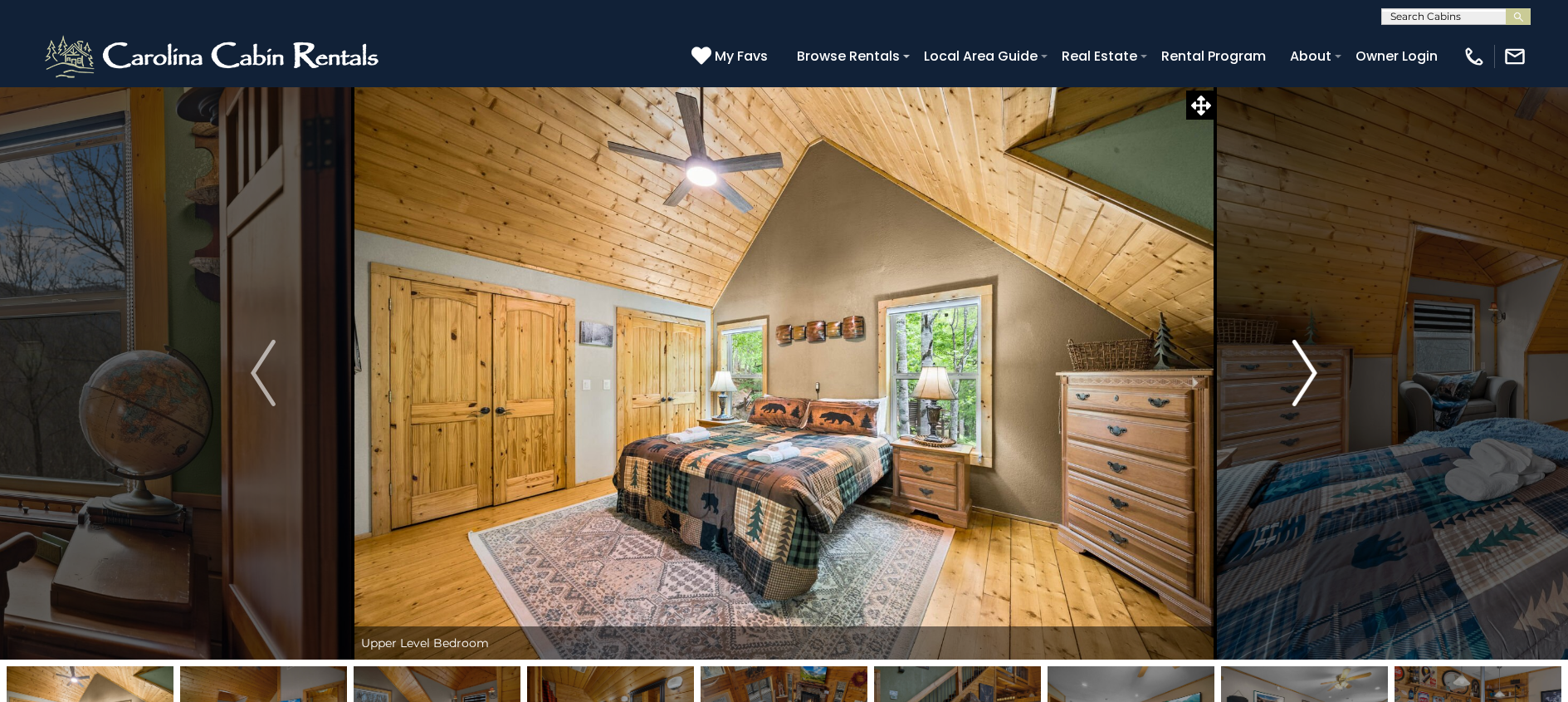
click at [1302, 378] on img "Next" at bounding box center [1304, 373] width 25 height 66
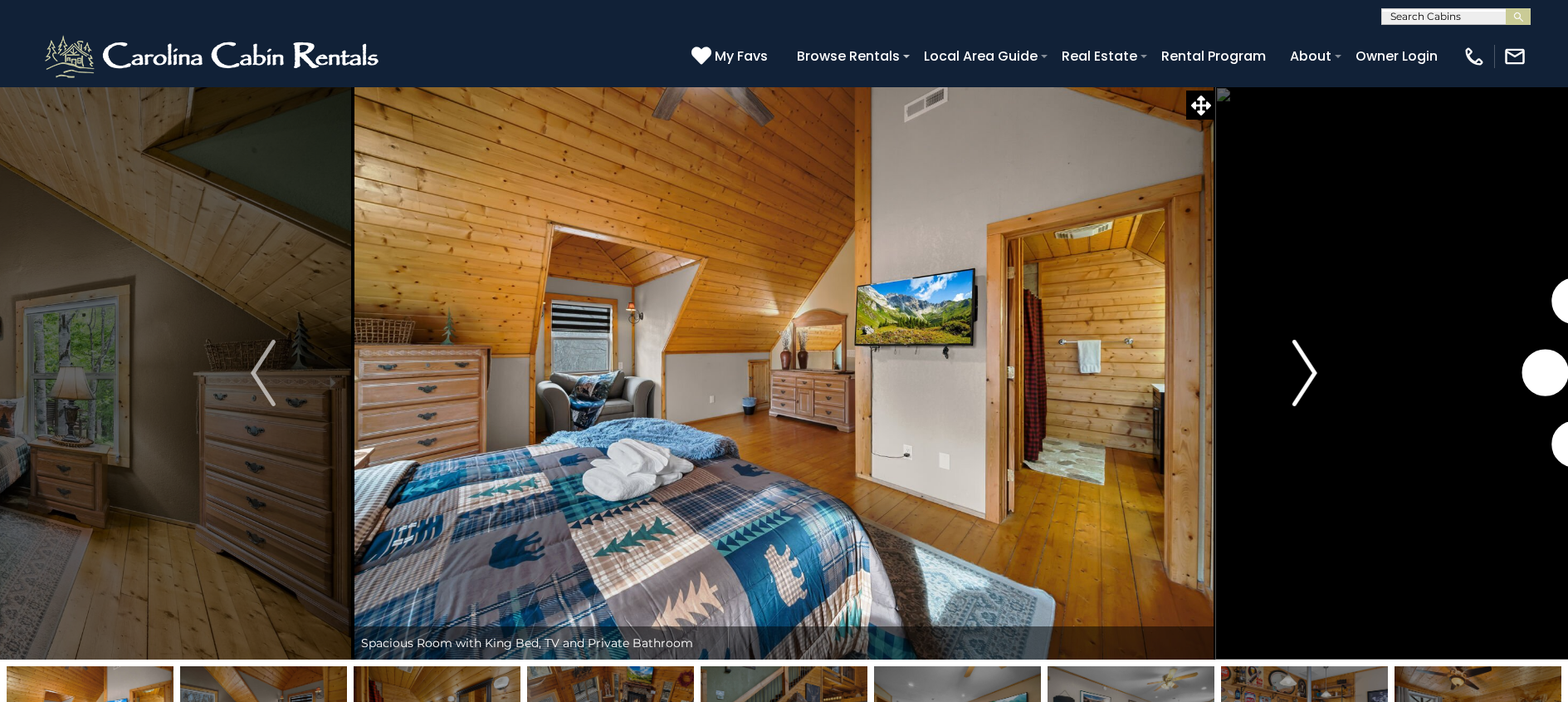
click at [1302, 378] on img "Next" at bounding box center [1304, 373] width 25 height 66
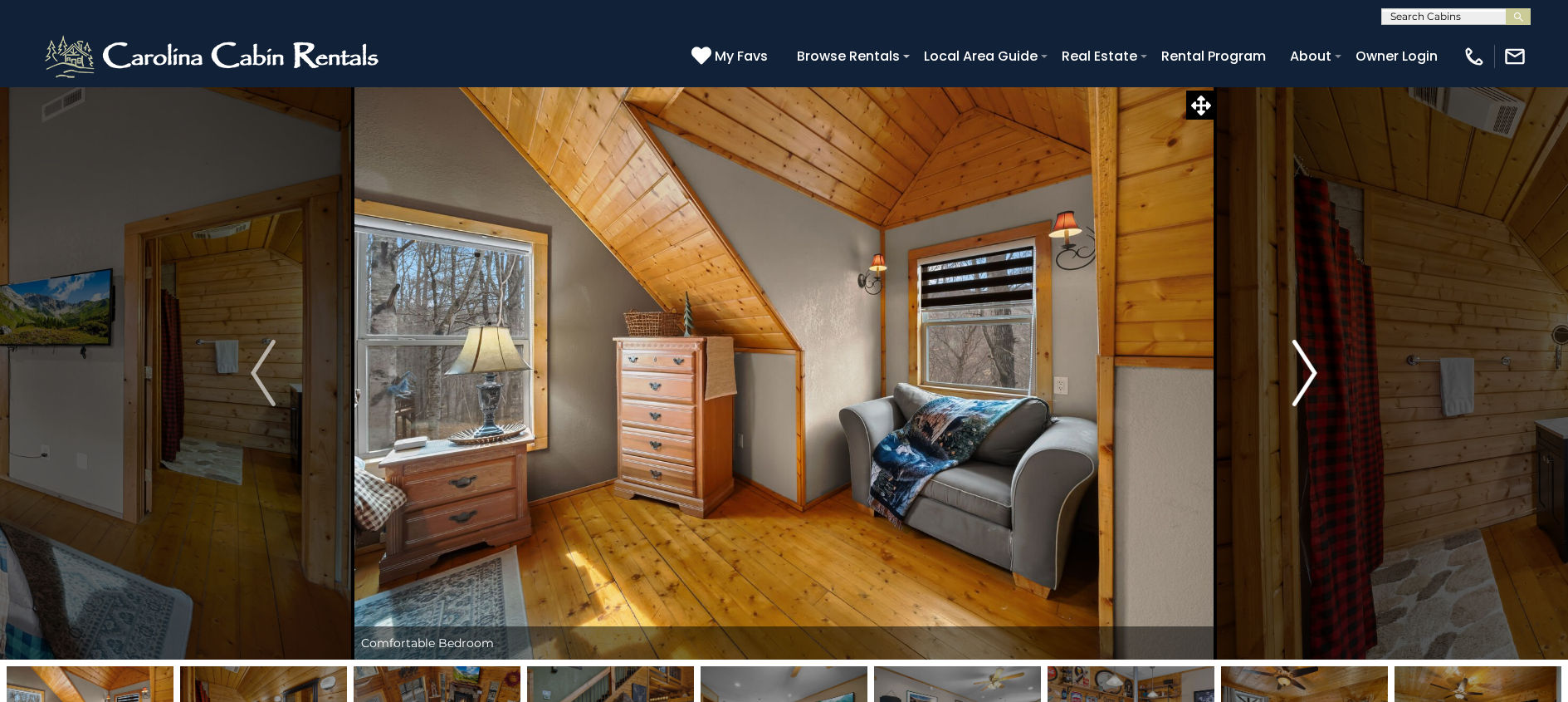
click at [1302, 378] on img "Next" at bounding box center [1304, 373] width 25 height 66
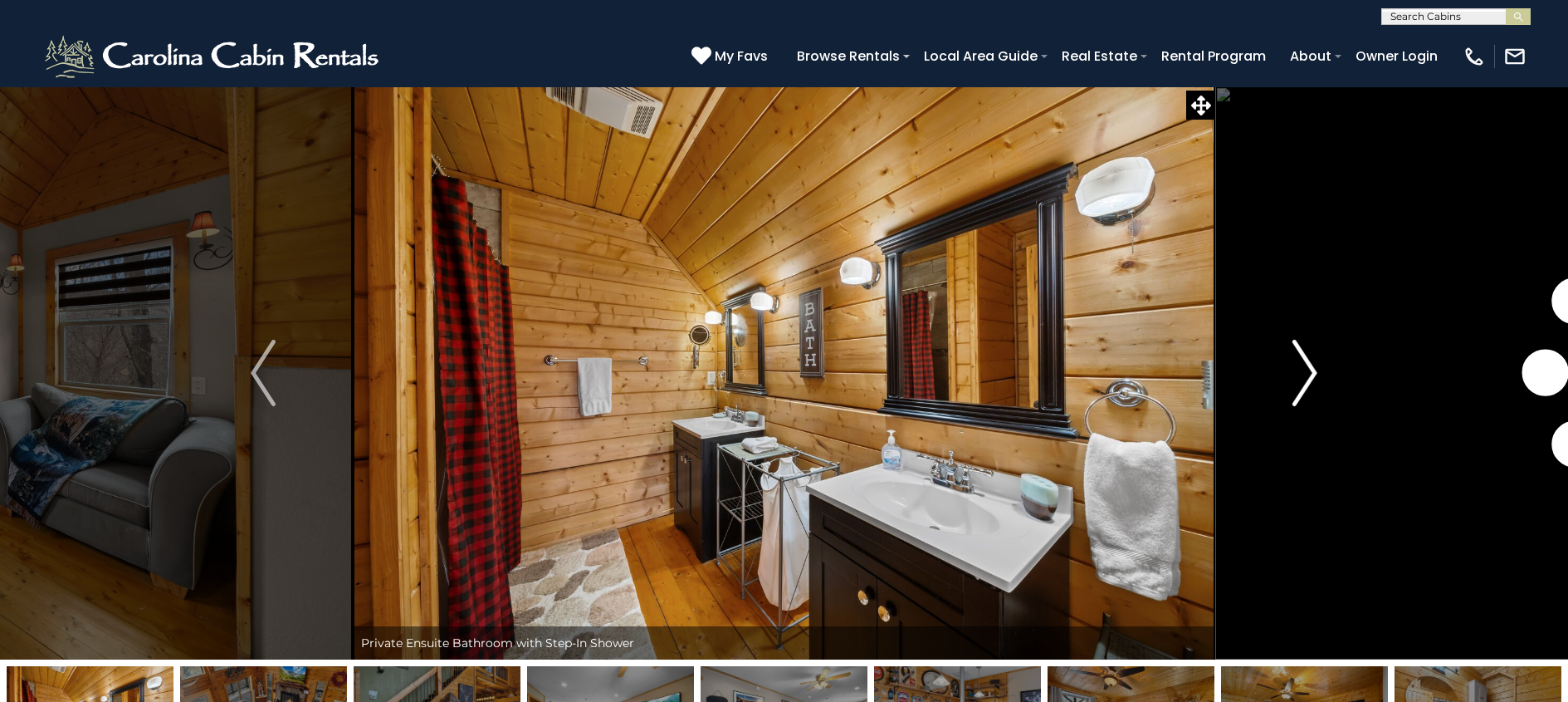
click at [1301, 378] on img "Next" at bounding box center [1304, 373] width 25 height 66
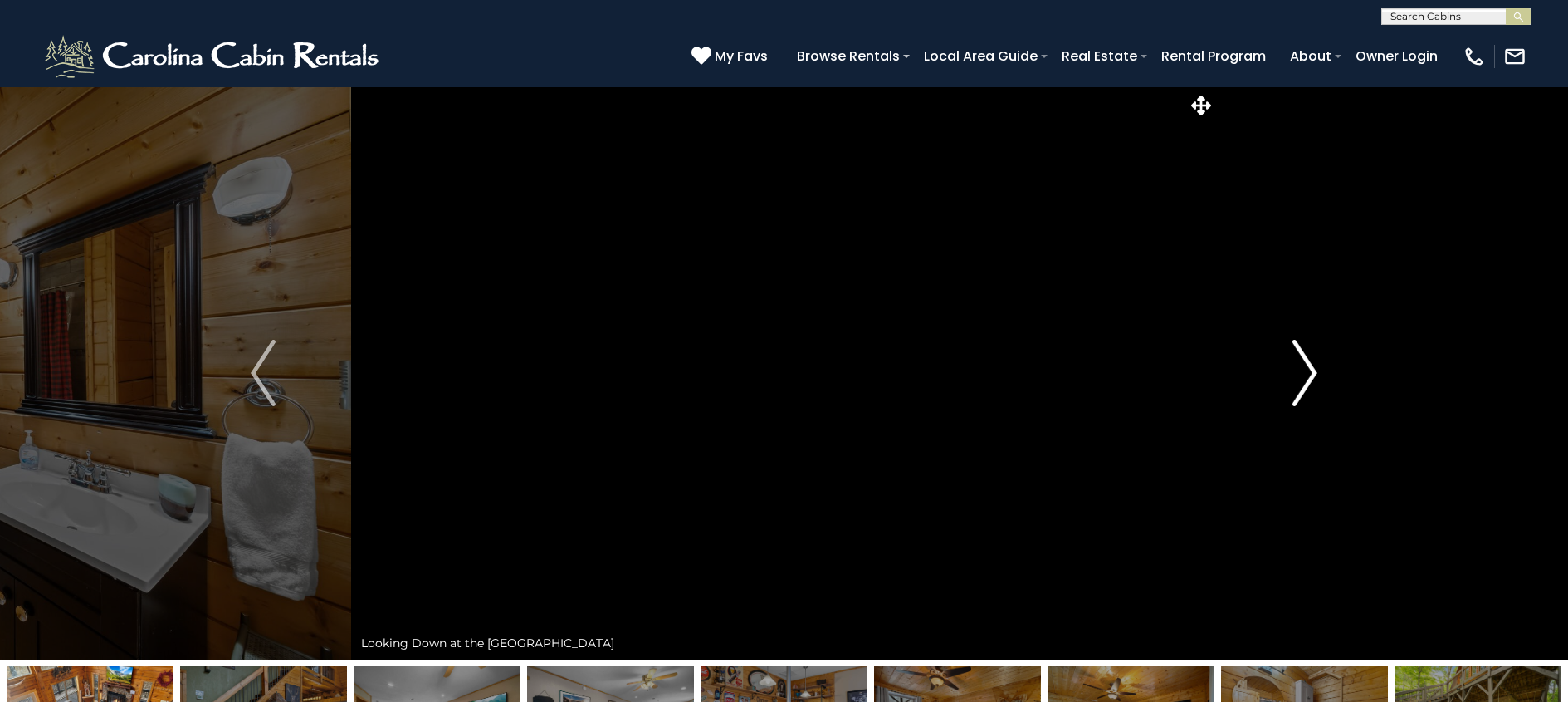
click at [1301, 378] on img "Next" at bounding box center [1304, 373] width 25 height 66
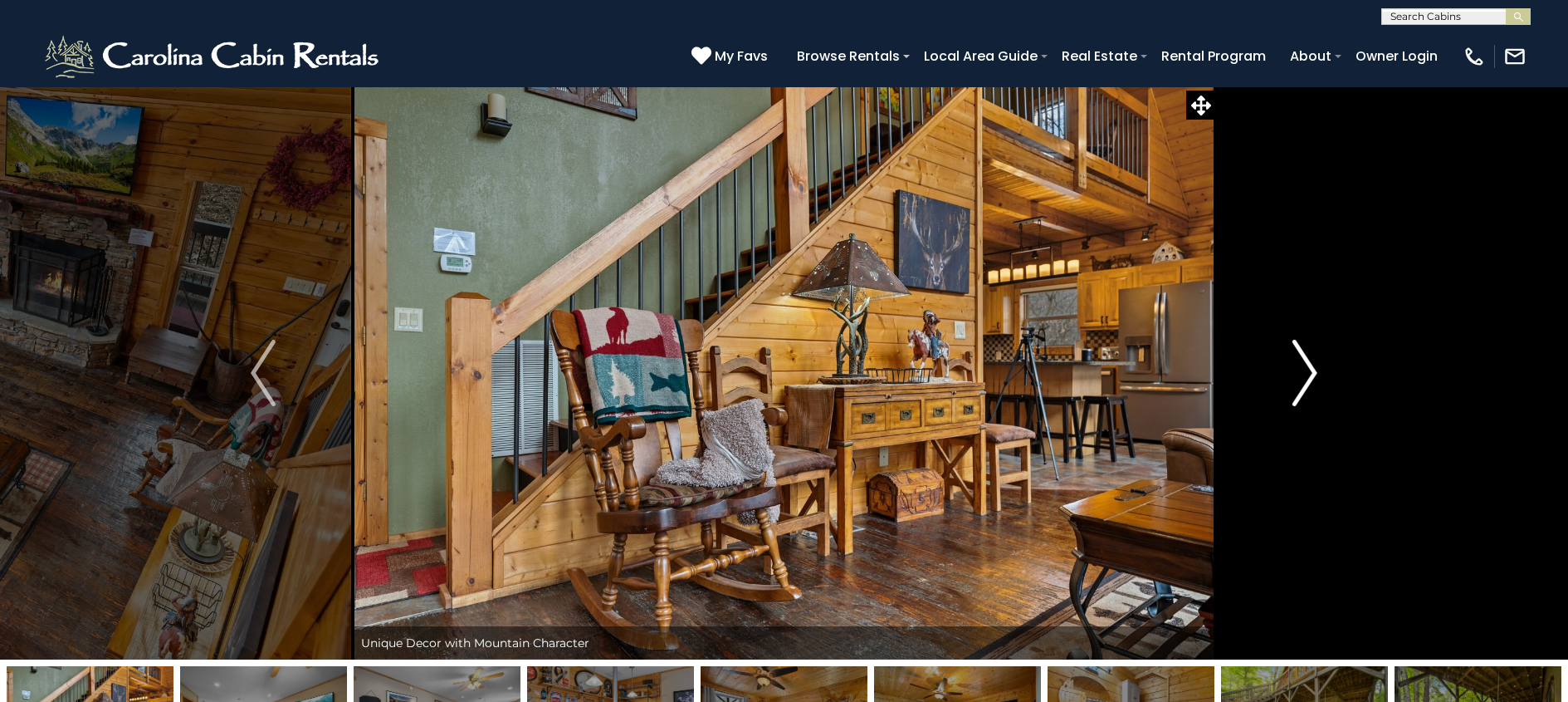
click at [1301, 378] on img "Next" at bounding box center [1304, 373] width 25 height 66
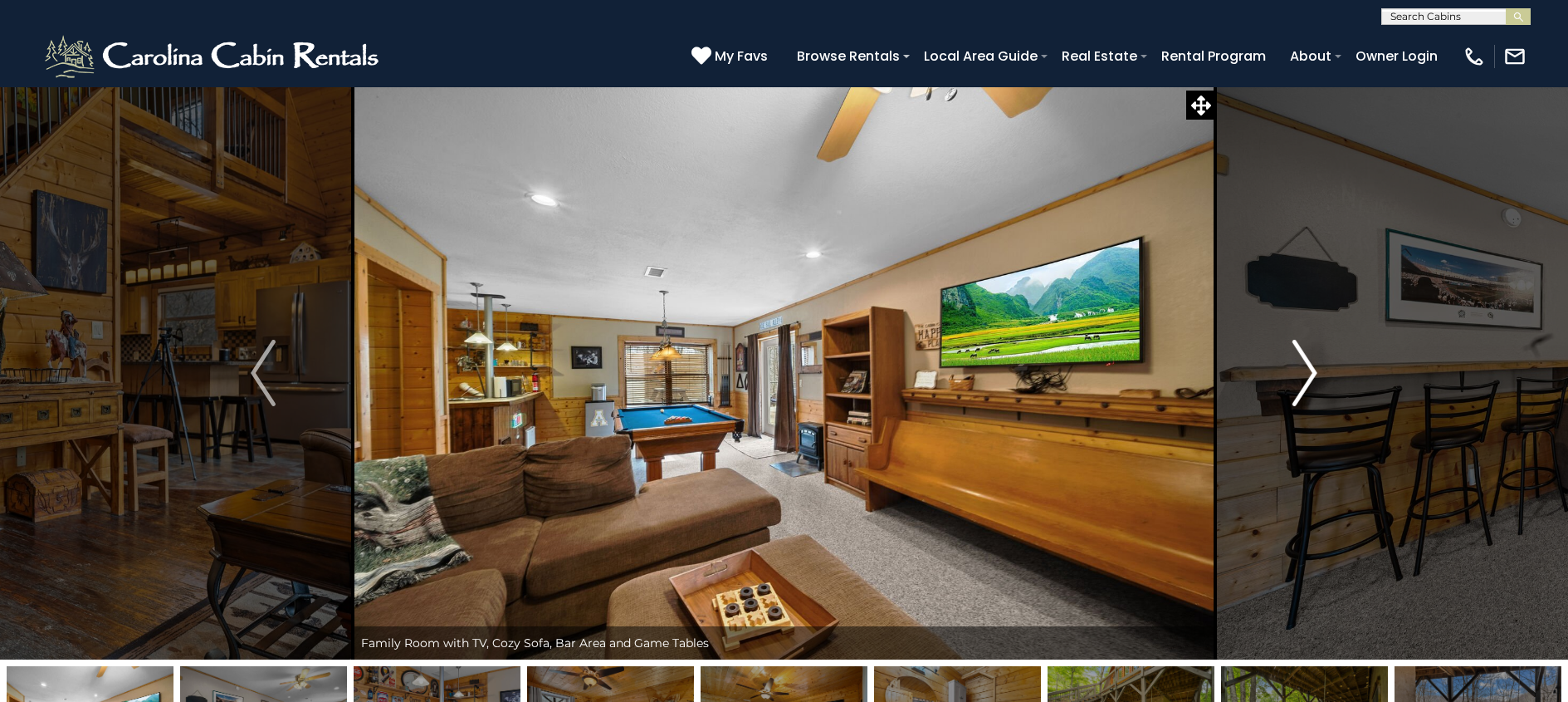
click at [1301, 378] on img "Next" at bounding box center [1304, 373] width 25 height 66
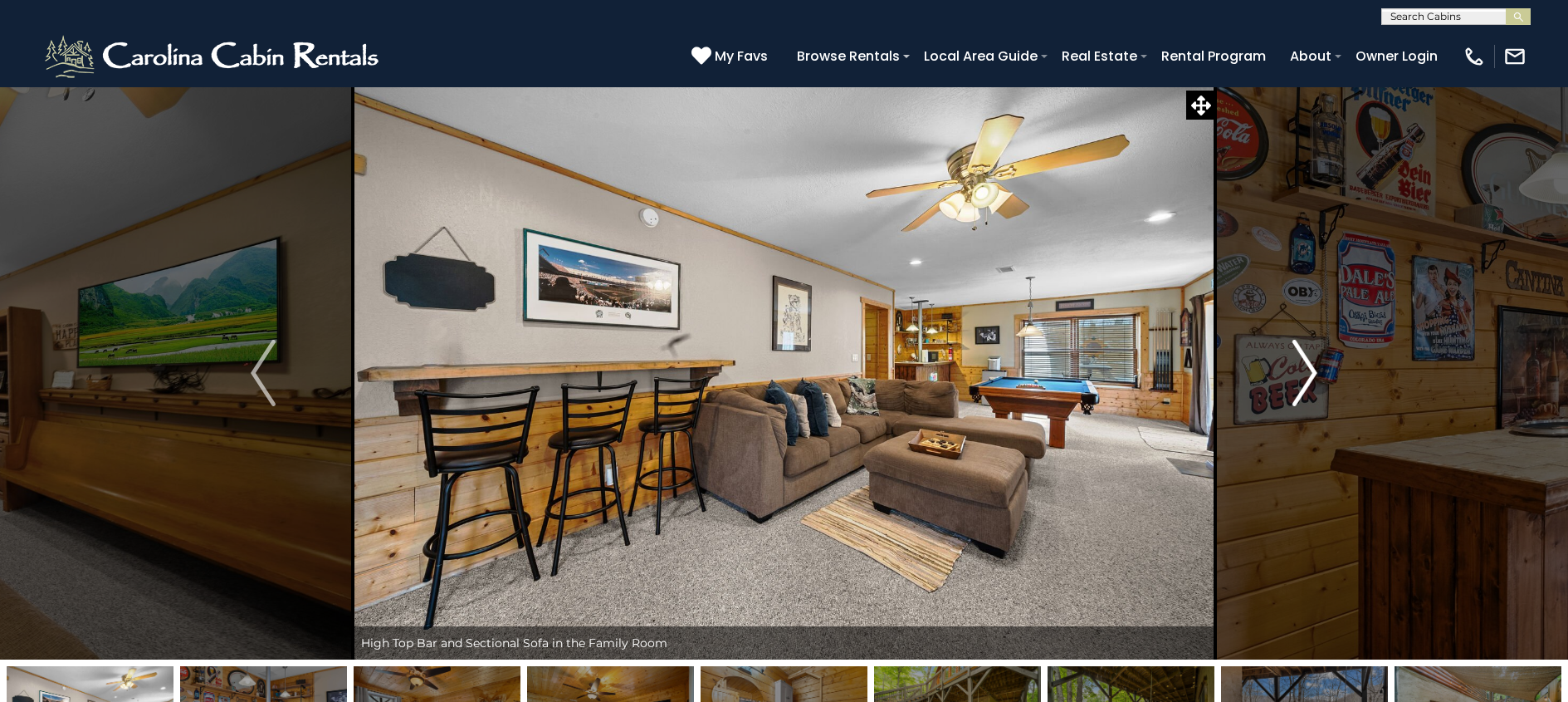
click at [1301, 378] on img "Next" at bounding box center [1304, 373] width 25 height 66
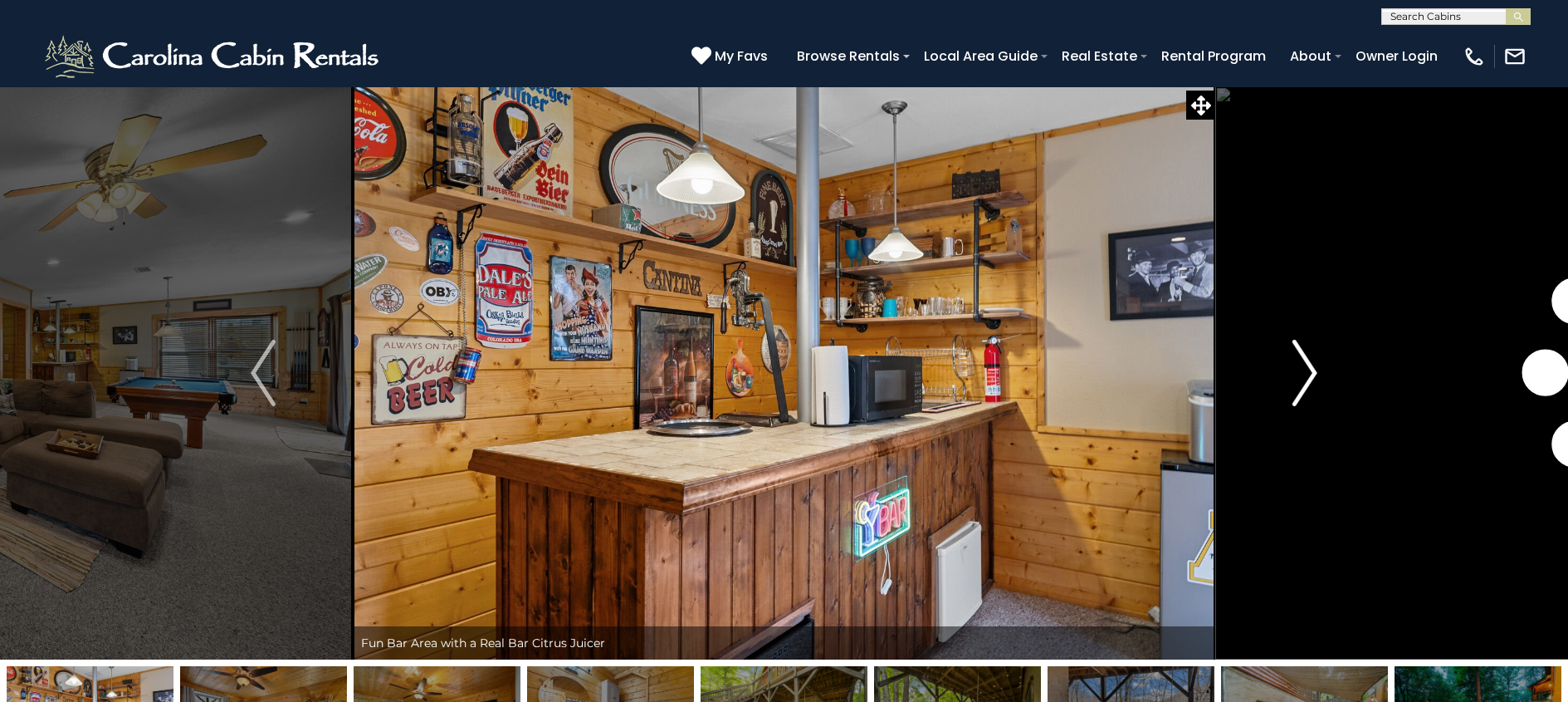
click at [1301, 378] on img "Next" at bounding box center [1304, 373] width 25 height 66
